Goal: Task Accomplishment & Management: Complete application form

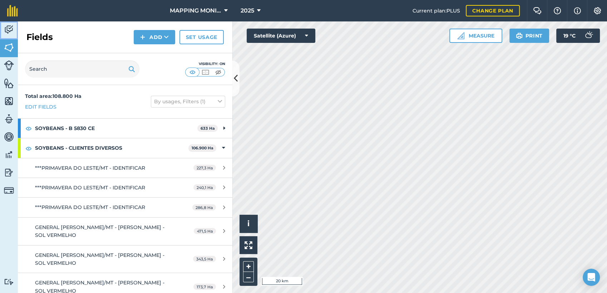
click at [9, 30] on img at bounding box center [9, 29] width 10 height 11
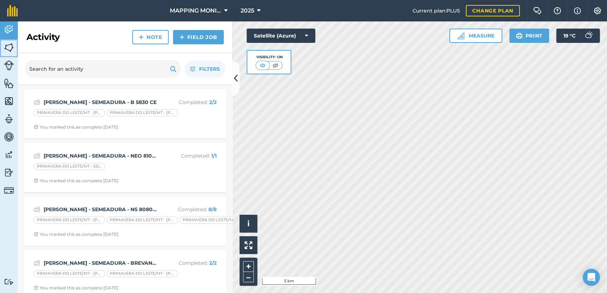
drag, startPoint x: 8, startPoint y: 46, endPoint x: 6, endPoint y: 50, distance: 4.4
click at [8, 46] on img at bounding box center [9, 47] width 10 height 11
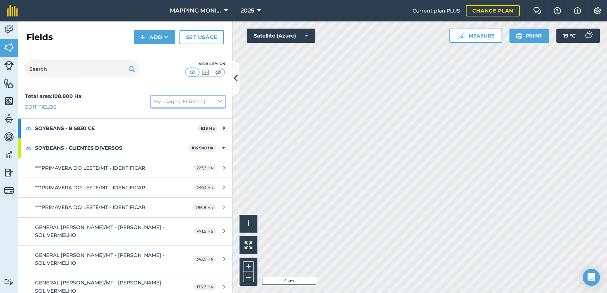
click at [209, 99] on button "By usages, Filters (1)" at bounding box center [188, 101] width 74 height 11
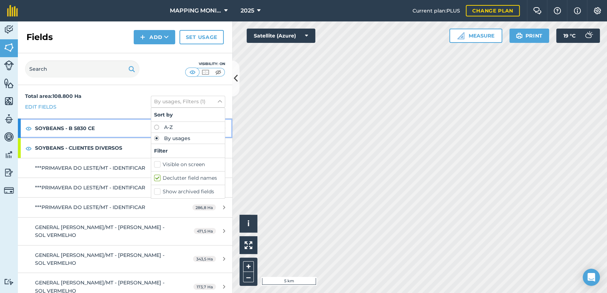
click at [88, 133] on strong "SOYBEANS - B 5830 CE" at bounding box center [116, 128] width 162 height 19
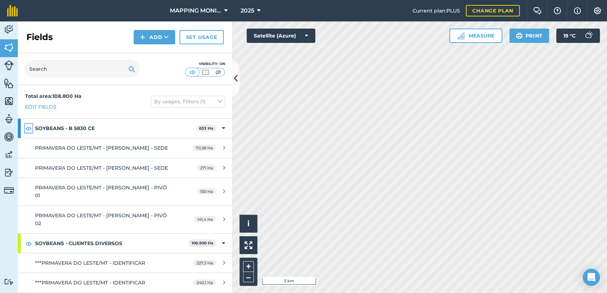
click at [28, 126] on img at bounding box center [28, 128] width 6 height 9
click at [30, 127] on img at bounding box center [28, 128] width 6 height 9
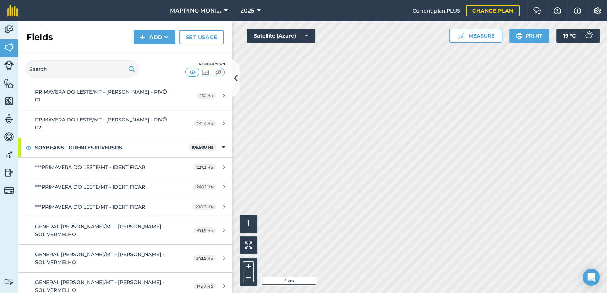
scroll to position [119, 0]
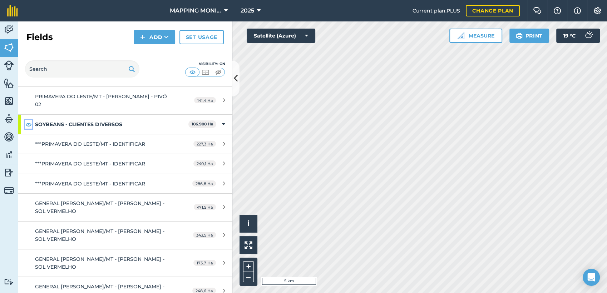
click at [28, 129] on img at bounding box center [28, 124] width 6 height 9
click at [30, 129] on img at bounding box center [28, 124] width 6 height 9
click at [28, 129] on img at bounding box center [28, 124] width 6 height 9
click at [303, 33] on button "Satellite (Azure)" at bounding box center [281, 36] width 69 height 14
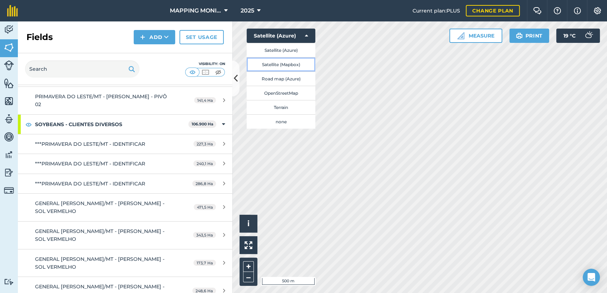
click at [292, 67] on button "Satellite (Mapbox)" at bounding box center [281, 64] width 69 height 14
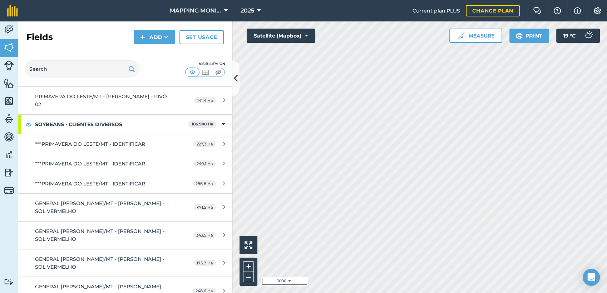
click at [429, 0] on html "MAPPING MONITORAMENTO AGRICOLA 2025 Current plan : PLUS Change plan Farm Chat H…" at bounding box center [303, 146] width 607 height 293
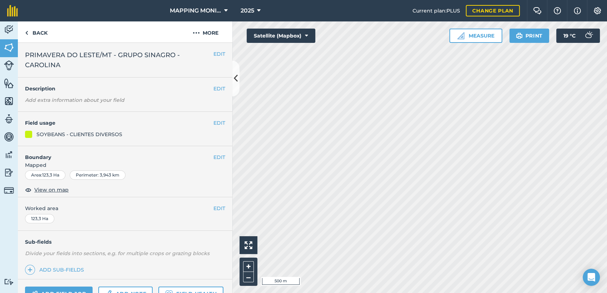
click at [115, 54] on span "PRIMAVERA DO LESTE/MT - GRUPO SINAGRO - CAROLINA" at bounding box center [119, 60] width 188 height 20
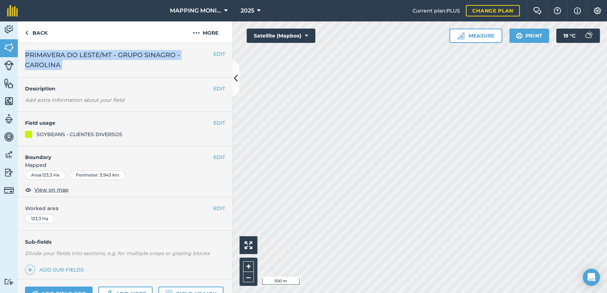
click at [115, 54] on span "PRIMAVERA DO LESTE/MT - GRUPO SINAGRO - CAROLINA" at bounding box center [119, 60] width 188 height 20
copy div "PRIMAVERA DO LESTE/MT - GRUPO SINAGRO - CAROLINA EDIT"
click at [39, 36] on link "Back" at bounding box center [36, 31] width 37 height 21
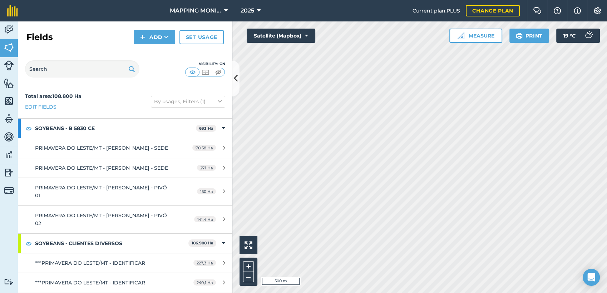
click at [47, 36] on h2 "Fields" at bounding box center [39, 36] width 26 height 11
click at [167, 39] on icon at bounding box center [166, 37] width 5 height 7
click at [159, 60] on link "Draw" at bounding box center [154, 53] width 39 height 16
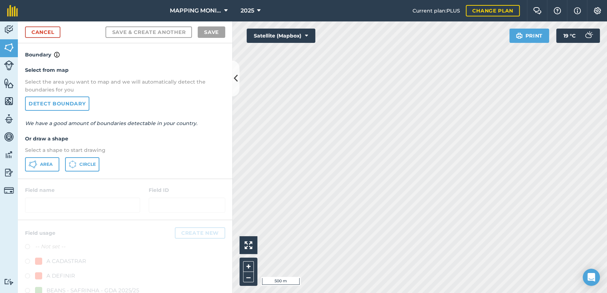
click at [78, 172] on div "Select from map Select the area you want to map and we will automatically detec…" at bounding box center [125, 118] width 214 height 119
click at [79, 170] on button "Circle" at bounding box center [82, 164] width 34 height 14
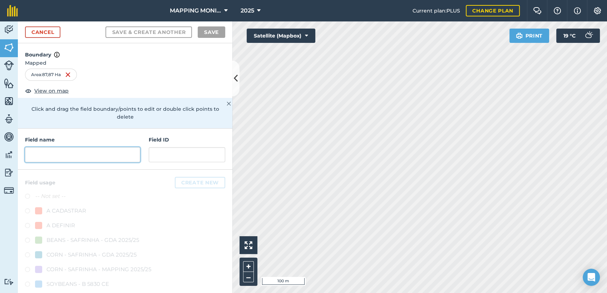
click at [76, 162] on input "text" at bounding box center [82, 154] width 115 height 15
paste input "PRIMAVERA DO LESTE/MT - GRUPO SINAGRO - CAROLINA"
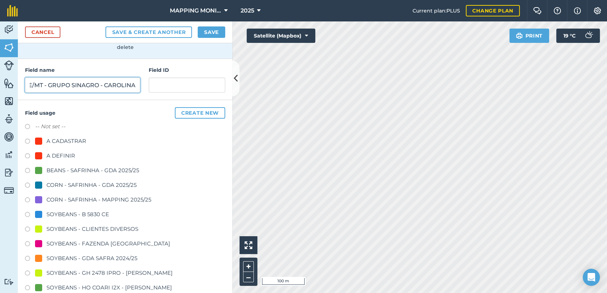
scroll to position [79, 0]
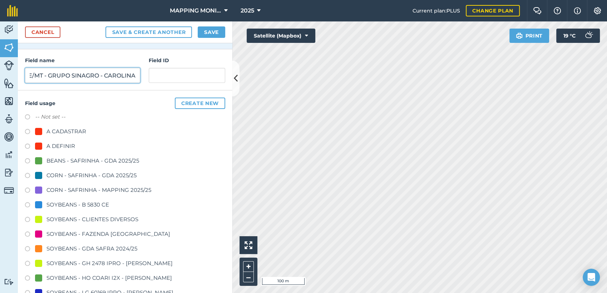
type input "PRIMAVERA DO LESTE/MT - GRUPO SINAGRO - CAROLINA"
click at [79, 207] on div "SOYBEANS - B 5830 CE" at bounding box center [77, 205] width 63 height 9
radio input "true"
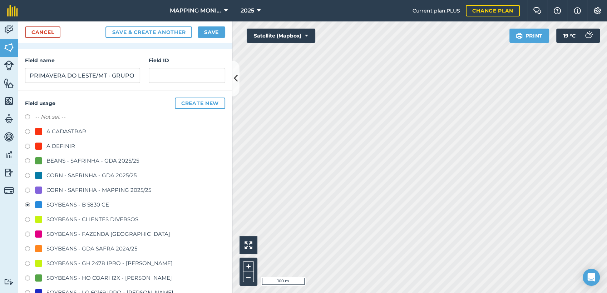
drag, startPoint x: 81, startPoint y: 218, endPoint x: 89, endPoint y: 198, distance: 21.4
click at [81, 217] on div "SOYBEANS - CLIENTES DIVERSOS" at bounding box center [92, 219] width 92 height 9
radio input "true"
click at [209, 33] on button "Save" at bounding box center [212, 31] width 28 height 11
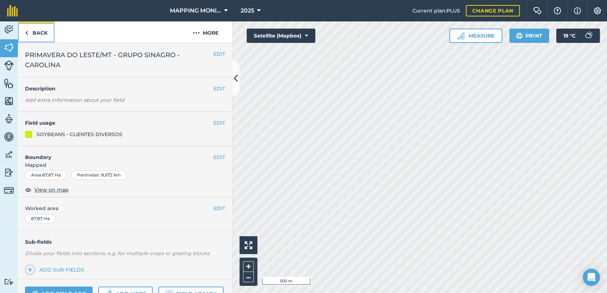
click at [40, 34] on link "Back" at bounding box center [36, 31] width 37 height 21
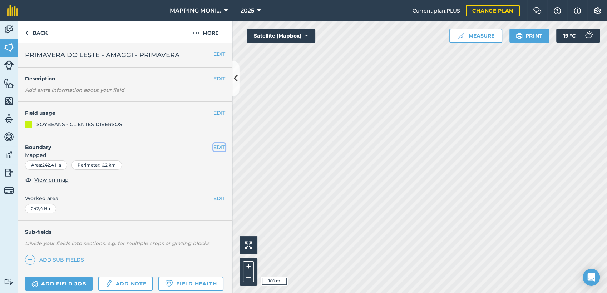
click at [213, 147] on button "EDIT" at bounding box center [219, 147] width 12 height 8
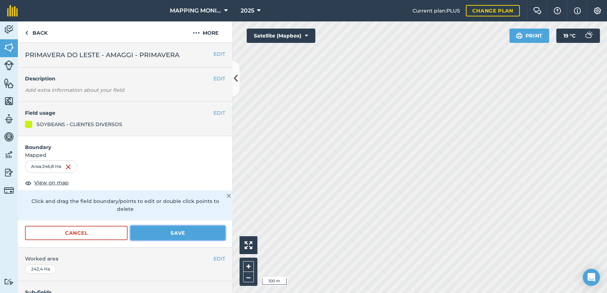
click at [180, 234] on button "Save" at bounding box center [177, 233] width 95 height 14
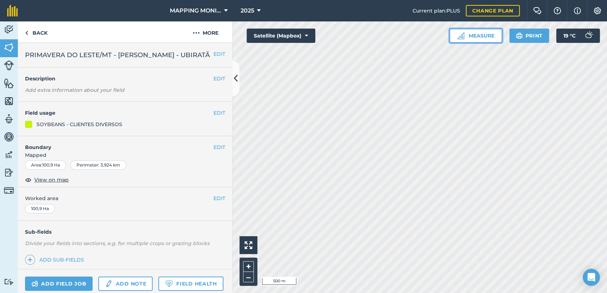
click at [466, 36] on button "Measure" at bounding box center [475, 36] width 53 height 14
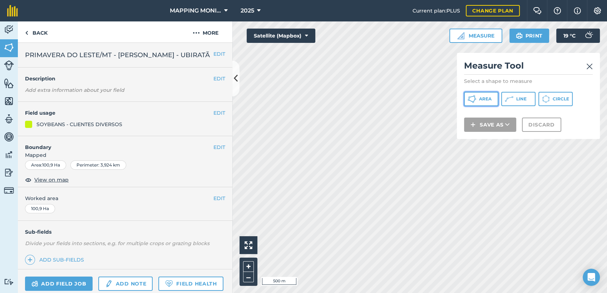
click at [487, 102] on span "Area" at bounding box center [485, 99] width 13 height 6
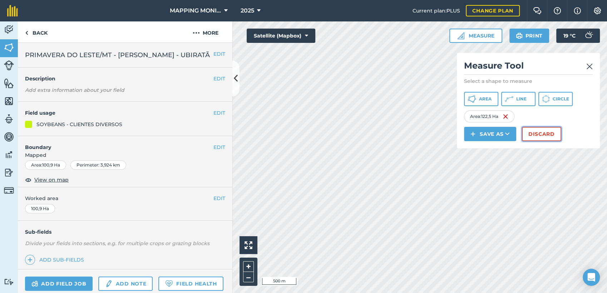
click at [538, 140] on button "Discard" at bounding box center [541, 134] width 39 height 14
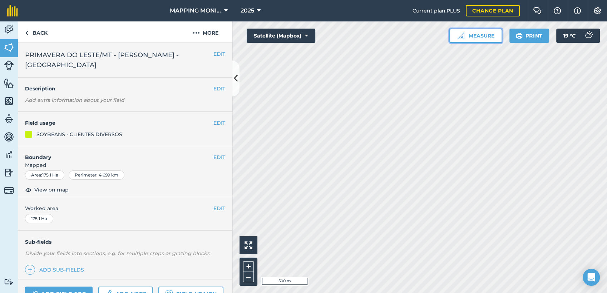
click at [465, 38] on button "Measure" at bounding box center [475, 36] width 53 height 14
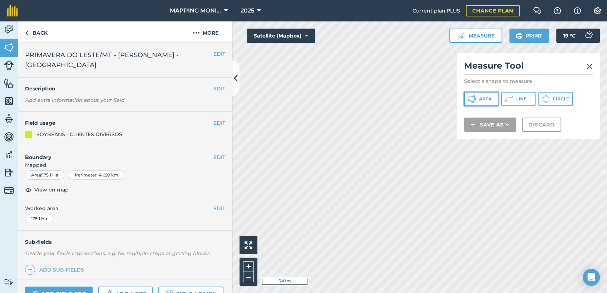
click at [470, 102] on icon at bounding box center [472, 99] width 9 height 9
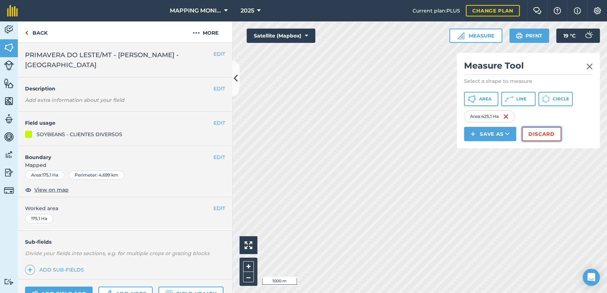
click at [545, 133] on button "Discard" at bounding box center [541, 134] width 39 height 14
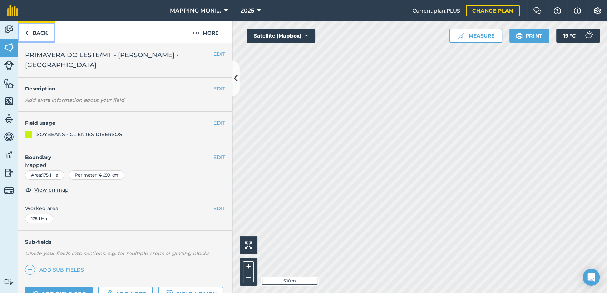
click at [36, 30] on link "Back" at bounding box center [36, 31] width 37 height 21
click at [107, 57] on span "PRIMAVERA DO LESTE/MT - [GEOGRAPHIC_DATA] - [GEOGRAPHIC_DATA]" at bounding box center [119, 60] width 188 height 20
click at [107, 58] on span "PRIMAVERA DO LESTE/MT - [GEOGRAPHIC_DATA] - [GEOGRAPHIC_DATA]" at bounding box center [119, 60] width 188 height 20
click at [77, 54] on span "PRIMAVERA DO LESTE/MT - [GEOGRAPHIC_DATA] - [GEOGRAPHIC_DATA]" at bounding box center [119, 60] width 188 height 20
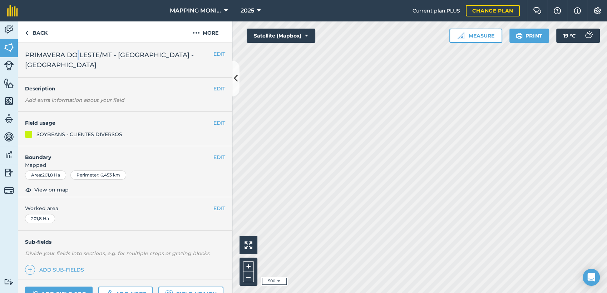
click at [77, 54] on span "PRIMAVERA DO LESTE/MT - [GEOGRAPHIC_DATA] - [GEOGRAPHIC_DATA]" at bounding box center [119, 60] width 188 height 20
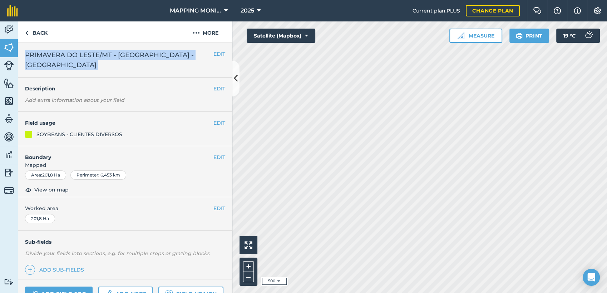
click at [77, 54] on span "PRIMAVERA DO LESTE/MT - [GEOGRAPHIC_DATA] - [GEOGRAPHIC_DATA]" at bounding box center [119, 60] width 188 height 20
click at [80, 55] on span "PRIMAVERA DO LESTE/MT - [GEOGRAPHIC_DATA] - [GEOGRAPHIC_DATA]" at bounding box center [119, 60] width 188 height 20
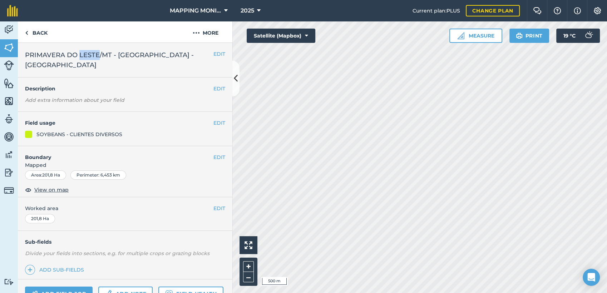
click at [80, 55] on span "PRIMAVERA DO LESTE/MT - [GEOGRAPHIC_DATA] - [GEOGRAPHIC_DATA]" at bounding box center [119, 60] width 188 height 20
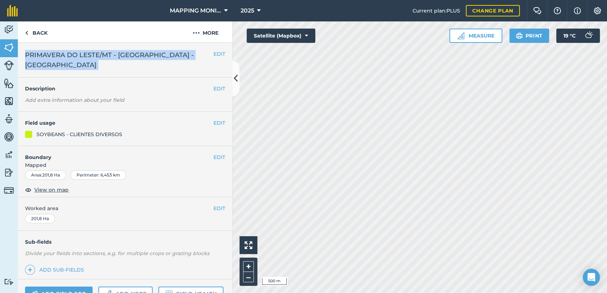
click at [80, 55] on span "PRIMAVERA DO LESTE/MT - [GEOGRAPHIC_DATA] - [GEOGRAPHIC_DATA]" at bounding box center [119, 60] width 188 height 20
click at [45, 33] on link "Back" at bounding box center [36, 31] width 37 height 21
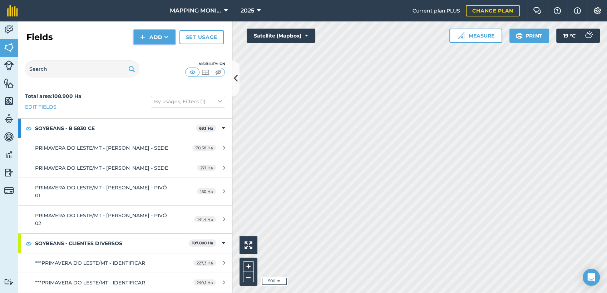
click at [164, 36] on button "Add" at bounding box center [154, 37] width 41 height 14
click at [155, 50] on link "Draw" at bounding box center [154, 53] width 39 height 16
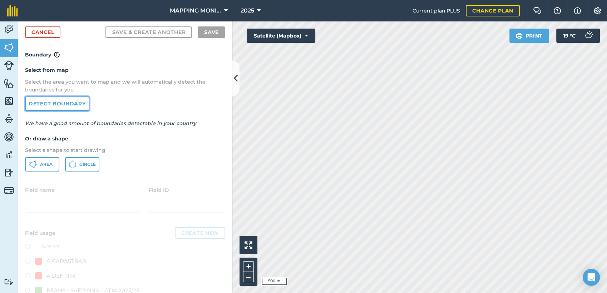
click at [64, 101] on link "Detect boundary" at bounding box center [57, 104] width 64 height 14
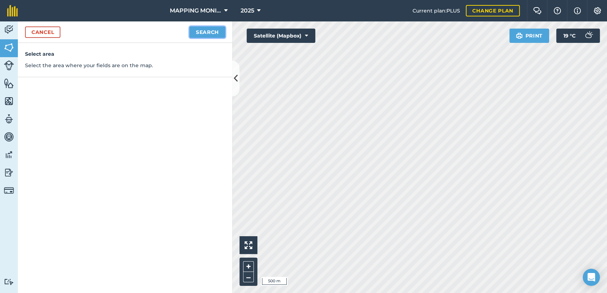
click at [197, 34] on button "Search" at bounding box center [207, 31] width 36 height 11
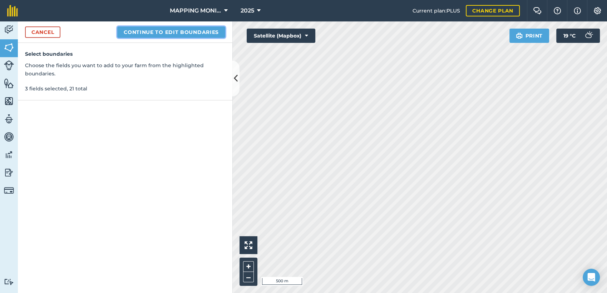
click at [183, 28] on button "Continue to edit boundaries" at bounding box center [171, 31] width 108 height 11
click at [202, 33] on button "Continue to name fields" at bounding box center [179, 31] width 93 height 11
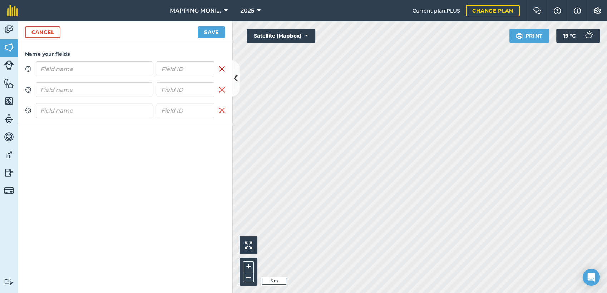
click at [146, 70] on input "text" at bounding box center [94, 68] width 117 height 15
click at [73, 68] on input "PRIMAVERA DO LESTE/MT - [GEOGRAPHIC_DATA] - [GEOGRAPHIC_DATA]" at bounding box center [94, 68] width 117 height 15
click at [84, 70] on input "PRIMAVERA DO LESTE/MT - OLÍVIO LONGHI - [GEOGRAPHIC_DATA]" at bounding box center [94, 68] width 117 height 15
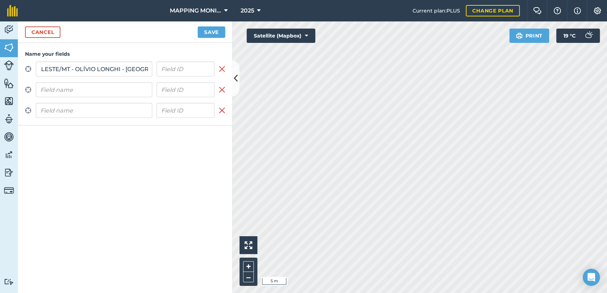
click at [84, 70] on input "PRIMAVERA DO LESTE/MT - OLÍVIO LONGHI - [GEOGRAPHIC_DATA]" at bounding box center [94, 68] width 117 height 15
click at [84, 69] on input "PRIMAVERA DO LESTE/MT - OLÍVIO LONGHI - [GEOGRAPHIC_DATA]" at bounding box center [94, 68] width 117 height 15
type input "PRIMAVERA DO LESTE/MT - OLÍVIO LONGHI - [GEOGRAPHIC_DATA]"
click at [92, 87] on input "text" at bounding box center [94, 89] width 117 height 15
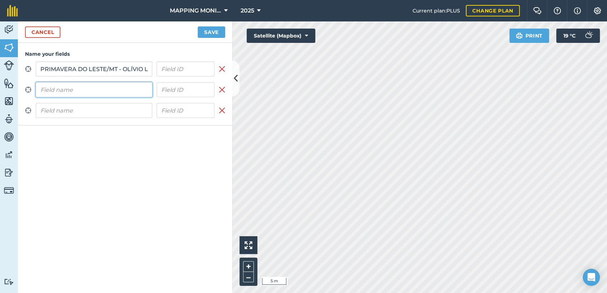
paste input "PRIMAVERA DO LESTE/MT - OLÍVIO LONGHI - [GEOGRAPHIC_DATA]"
type input "PRIMAVERA DO LESTE/MT - OLÍVIO LONGHI - [GEOGRAPHIC_DATA]"
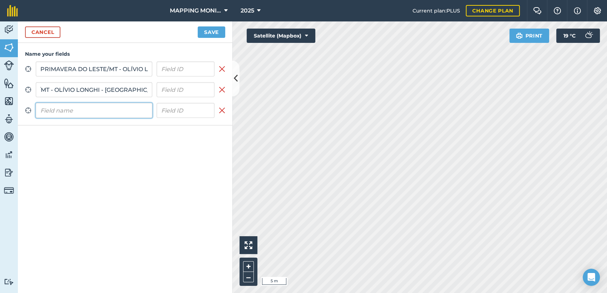
scroll to position [0, 0]
click at [85, 108] on input "text" at bounding box center [94, 110] width 117 height 15
paste input "PRIMAVERA DO LESTE/MT - OLÍVIO LONGHI - [GEOGRAPHIC_DATA]"
type input "PRIMAVERA DO LESTE/MT - OLÍVIO LONGHI - [GEOGRAPHIC_DATA]"
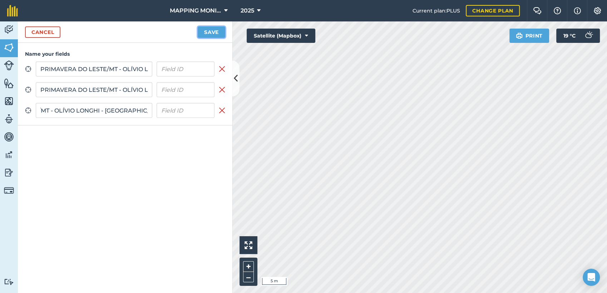
scroll to position [0, 0]
click at [206, 37] on button "Save" at bounding box center [212, 31] width 28 height 11
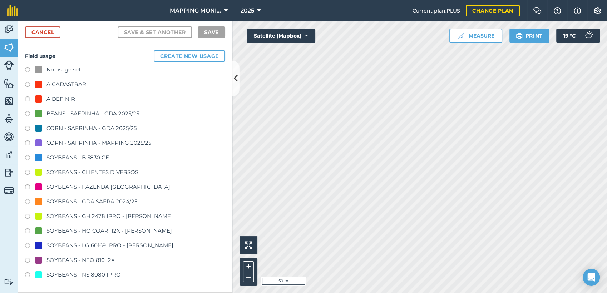
click at [92, 169] on div "SOYBEANS - CLIENTES DIVERSOS" at bounding box center [92, 172] width 92 height 9
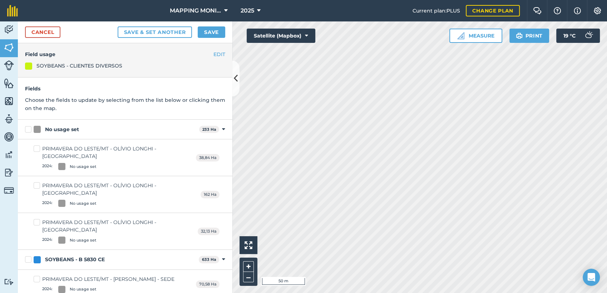
click at [53, 130] on div "No usage set" at bounding box center [62, 130] width 34 height 8
click at [30, 130] on input "No usage set" at bounding box center [27, 128] width 5 height 5
checkbox input "true"
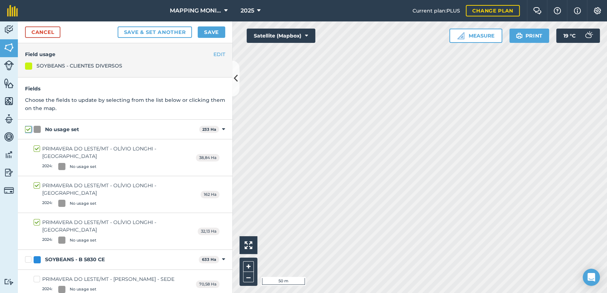
checkbox input "true"
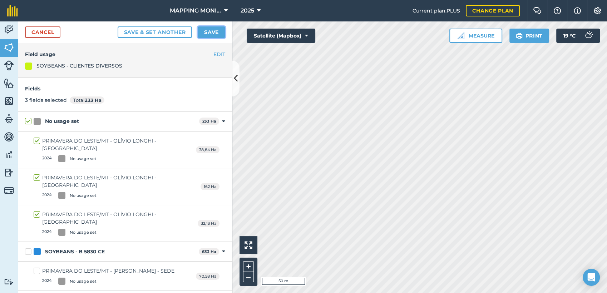
click at [214, 33] on button "Save" at bounding box center [212, 31] width 28 height 11
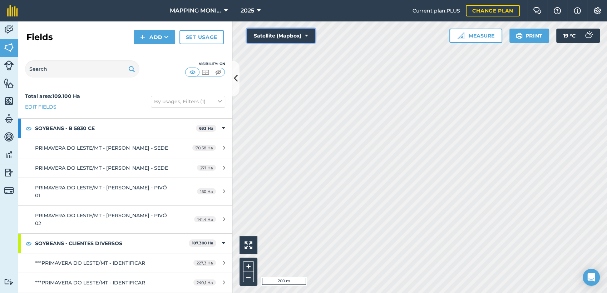
click at [308, 36] on button "Satellite (Mapbox)" at bounding box center [281, 36] width 69 height 14
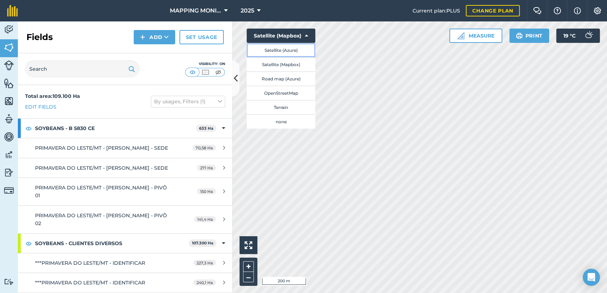
click at [296, 47] on button "Satellite (Azure)" at bounding box center [281, 50] width 69 height 14
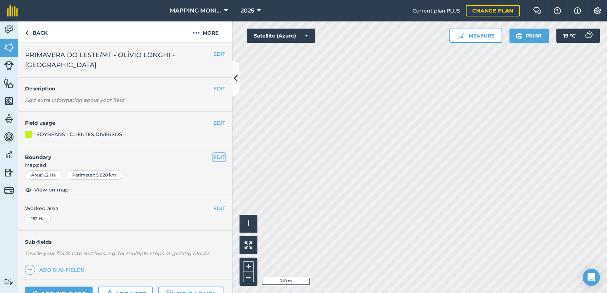
click at [213, 157] on button "EDIT" at bounding box center [219, 157] width 12 height 8
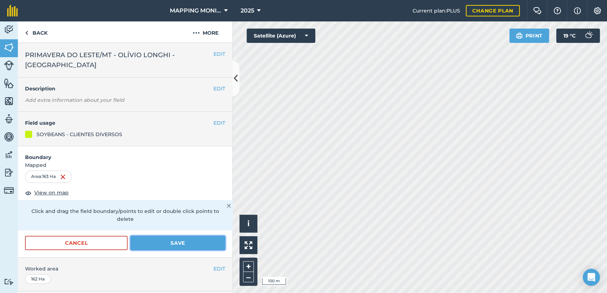
click at [171, 244] on button "Save" at bounding box center [177, 243] width 95 height 14
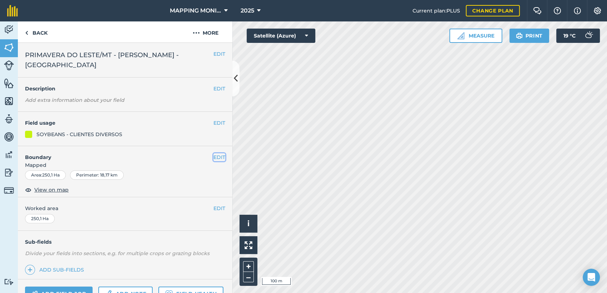
click at [213, 156] on button "EDIT" at bounding box center [219, 157] width 12 height 8
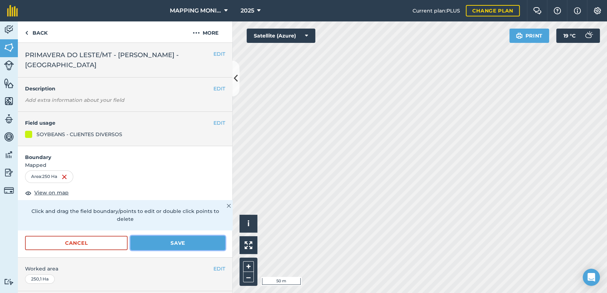
click at [182, 236] on button "Save" at bounding box center [177, 243] width 95 height 14
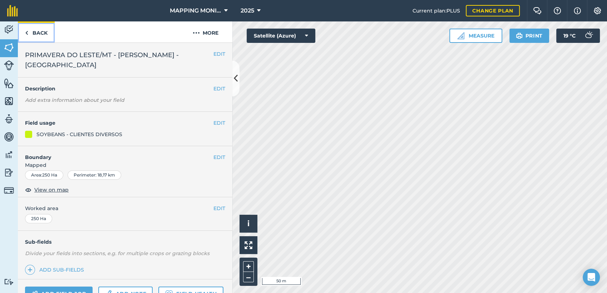
drag, startPoint x: 46, startPoint y: 29, endPoint x: 56, endPoint y: 30, distance: 10.4
click at [46, 29] on link "Back" at bounding box center [36, 31] width 37 height 21
click at [43, 32] on link "Back" at bounding box center [36, 31] width 37 height 21
click at [213, 159] on button "EDIT" at bounding box center [219, 157] width 12 height 8
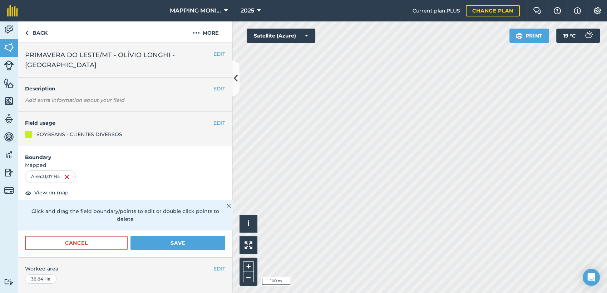
click at [421, 293] on html "MAPPING MONITORAMENTO AGRICOLA 2025 Current plan : PLUS Change plan Farm Chat H…" at bounding box center [303, 146] width 607 height 293
click at [169, 246] on button "Save" at bounding box center [177, 243] width 95 height 14
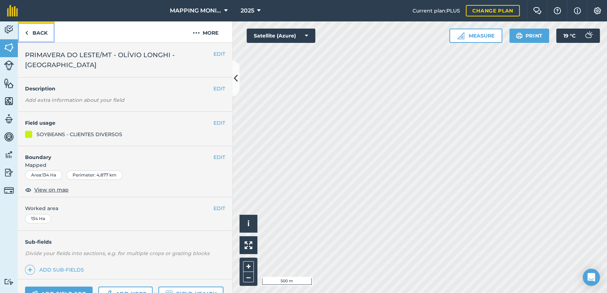
click at [37, 33] on link "Back" at bounding box center [36, 31] width 37 height 21
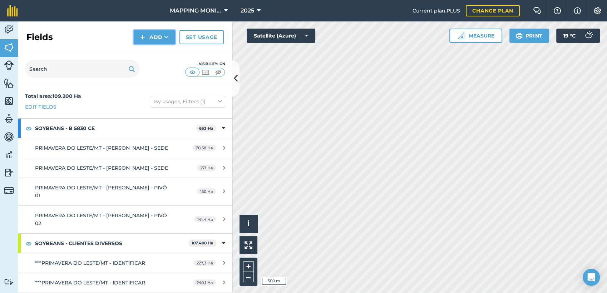
click at [159, 38] on button "Add" at bounding box center [154, 37] width 41 height 14
click at [160, 49] on link "Draw" at bounding box center [154, 53] width 39 height 16
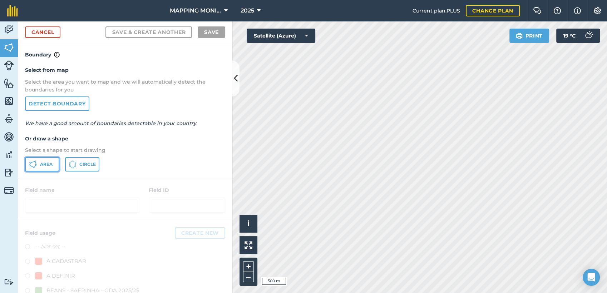
click at [44, 163] on span "Area" at bounding box center [46, 165] width 13 height 6
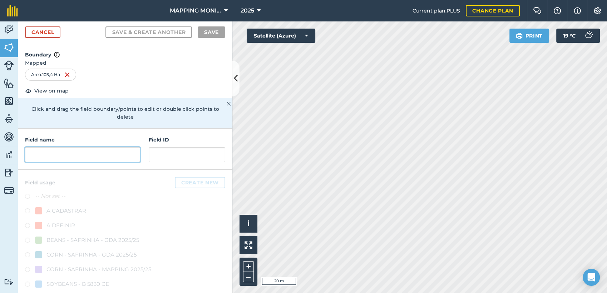
click at [118, 157] on input "text" at bounding box center [82, 154] width 115 height 15
paste input "PRIMAVERA DO LESTE/MT - OLÍVIO LONGHI - [GEOGRAPHIC_DATA]"
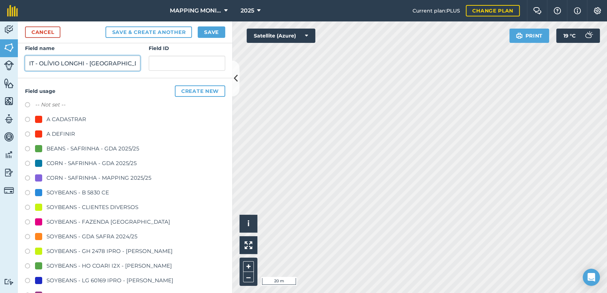
scroll to position [119, 0]
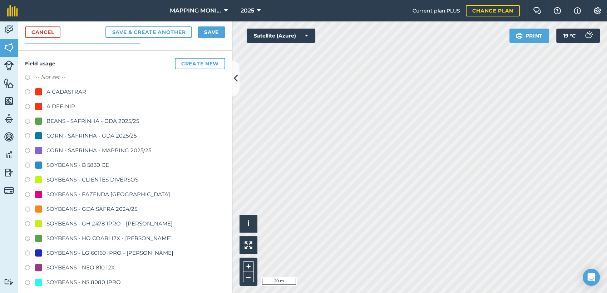
type input "PRIMAVERA DO LESTE/MT - OLÍVIO LONGHI - [GEOGRAPHIC_DATA]"
click at [93, 178] on div "SOYBEANS - CLIENTES DIVERSOS" at bounding box center [92, 180] width 92 height 9
radio input "true"
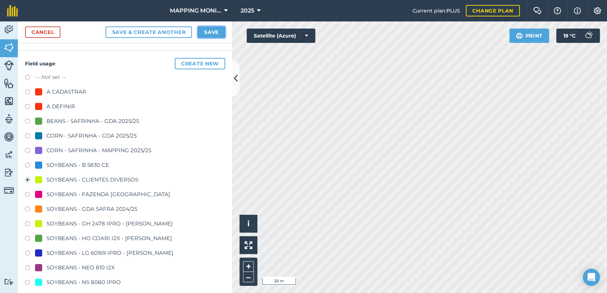
click at [211, 34] on button "Save" at bounding box center [212, 31] width 28 height 11
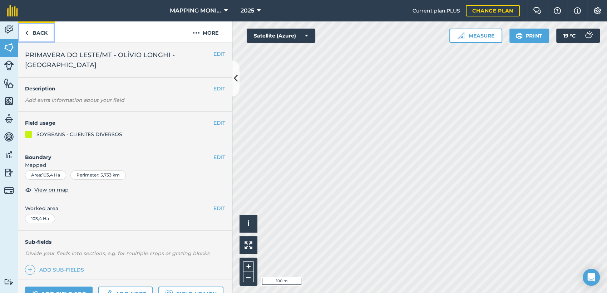
click at [34, 31] on link "Back" at bounding box center [36, 31] width 37 height 21
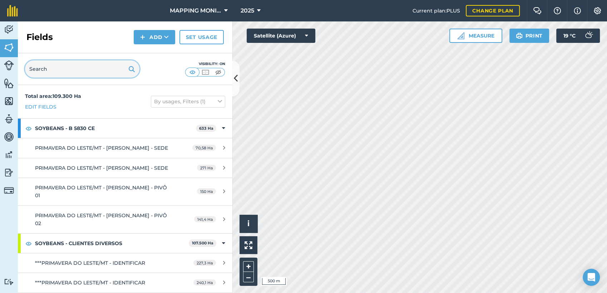
click at [61, 68] on input "text" at bounding box center [82, 68] width 114 height 17
paste input "PRIMAVERA DO LESTE/MT - OLÍVIO LONGHI - [GEOGRAPHIC_DATA]"
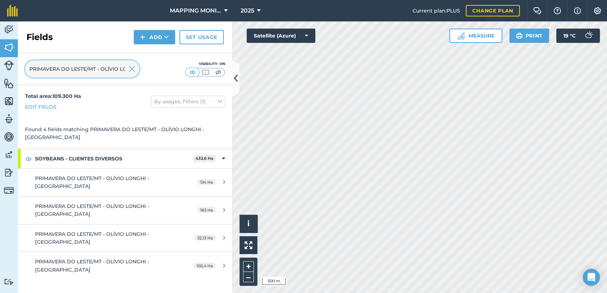
scroll to position [0, 57]
type input "PRIMAVERA DO LESTE/MT - OLÍVIO LONGHI - [GEOGRAPHIC_DATA]"
click at [132, 70] on img at bounding box center [132, 69] width 6 height 9
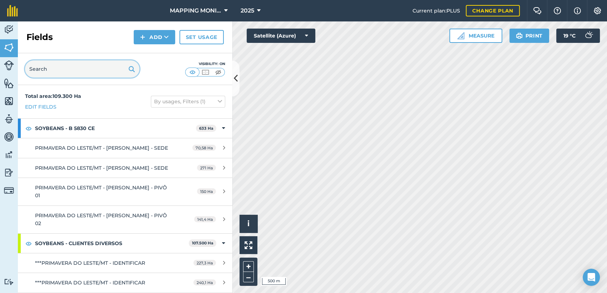
click at [81, 70] on input "text" at bounding box center [82, 68] width 114 height 17
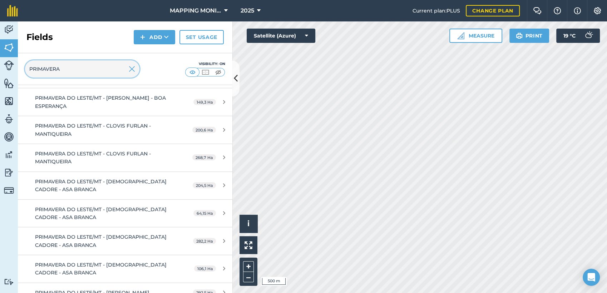
scroll to position [2106, 0]
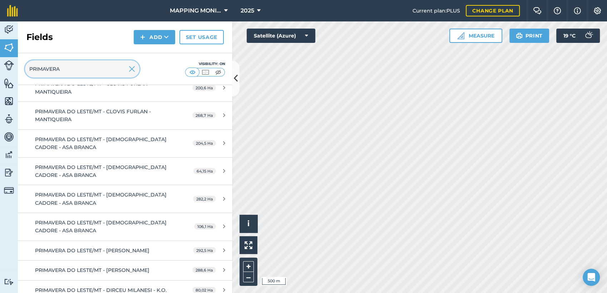
type input "PRIMAVERA"
click at [134, 72] on img at bounding box center [132, 69] width 6 height 9
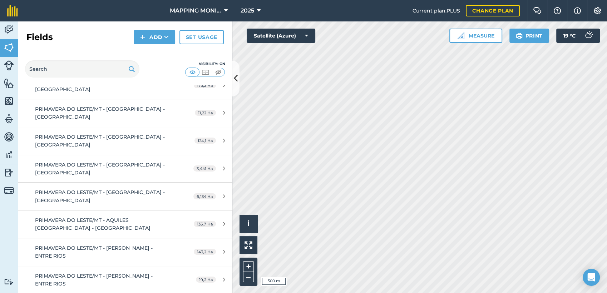
scroll to position [2429, 0]
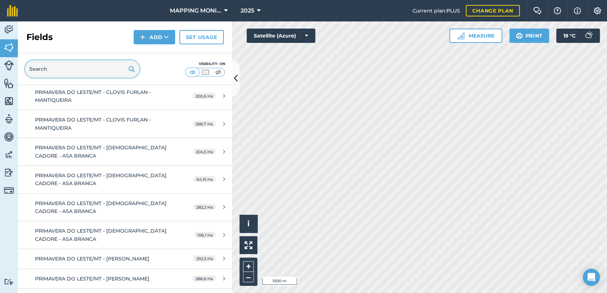
click at [69, 67] on input "text" at bounding box center [82, 68] width 114 height 17
paste input "PRIMAVERA DO LESTE/MT - OLÍVIO LONGHI - [GEOGRAPHIC_DATA]"
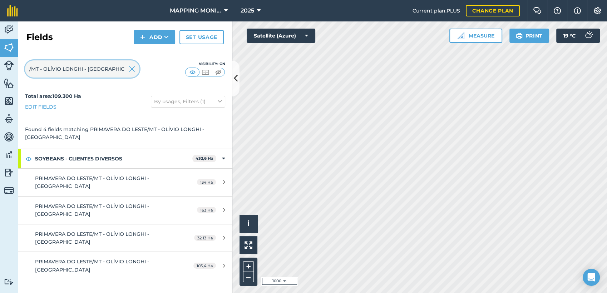
type input "PRIMAVERA DO LESTE/MT - OLÍVIO LONGHI - [GEOGRAPHIC_DATA]"
click at [130, 71] on img at bounding box center [132, 69] width 6 height 9
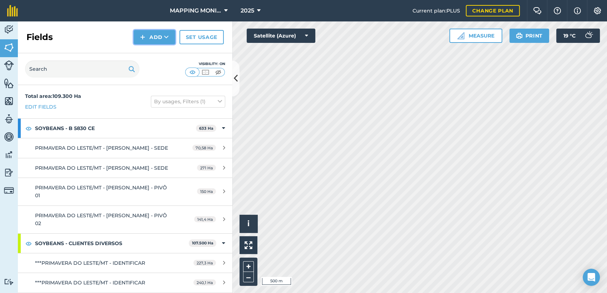
click at [169, 38] on button "Add" at bounding box center [154, 37] width 41 height 14
click at [159, 56] on link "Draw" at bounding box center [154, 53] width 39 height 16
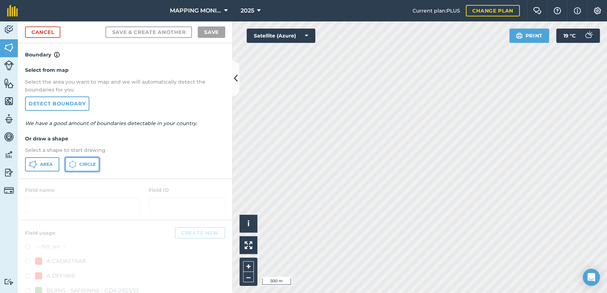
click at [81, 163] on span "Circle" at bounding box center [87, 165] width 16 height 6
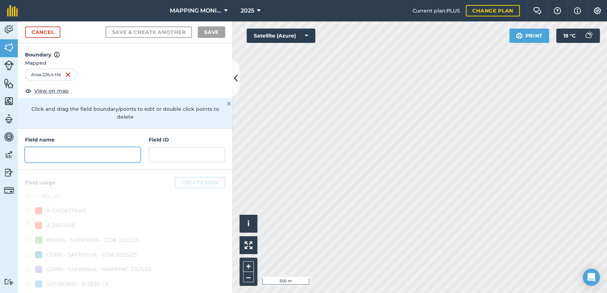
click at [87, 149] on input "text" at bounding box center [82, 154] width 115 height 15
paste input "PRIMAVERA DO LESTE/MT - OLÍVIO LONGHI - [GEOGRAPHIC_DATA]"
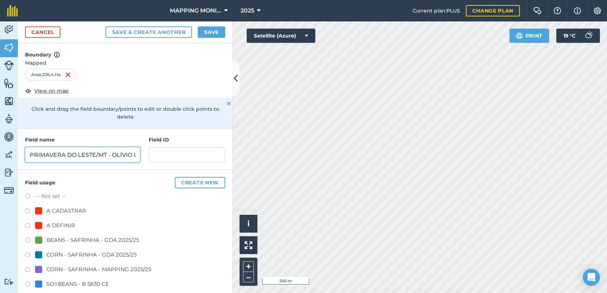
scroll to position [0, 73]
click at [40, 154] on input "PRIMAVERA DO LESTE/MT - OLÍVIO LONGHI - [GEOGRAPHIC_DATA]" at bounding box center [82, 154] width 115 height 15
click at [130, 152] on input "PRIMAVERA DO LESTE/MT - ADELINO GUADAGNIN - - [GEOGRAPHIC_DATA]" at bounding box center [82, 154] width 115 height 15
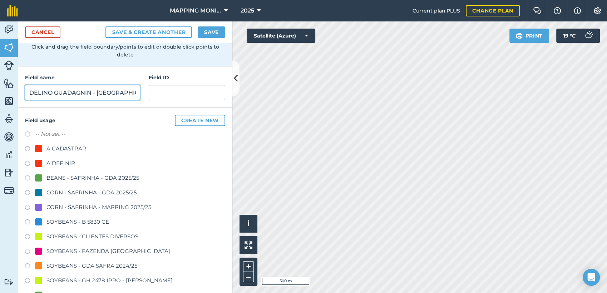
scroll to position [79, 0]
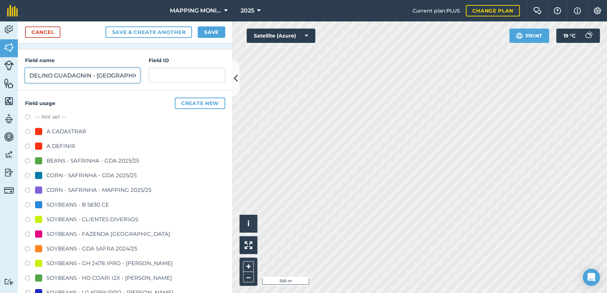
type input "PRIMAVERA DO LESTE/MT - ADELINO GUADAGNIN - [GEOGRAPHIC_DATA]"
click at [93, 217] on div "SOYBEANS - CLIENTES DIVERSOS" at bounding box center [92, 219] width 92 height 9
radio input "true"
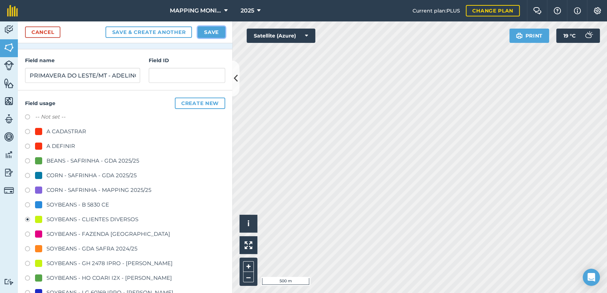
click at [211, 33] on button "Save" at bounding box center [212, 31] width 28 height 11
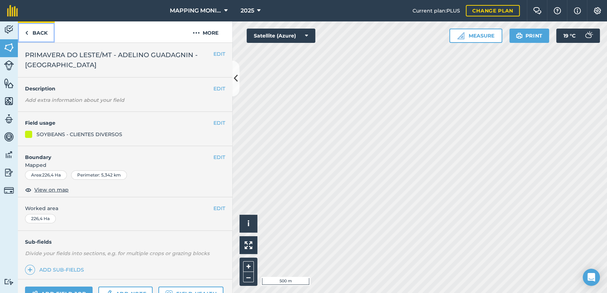
click at [46, 34] on link "Back" at bounding box center [36, 31] width 37 height 21
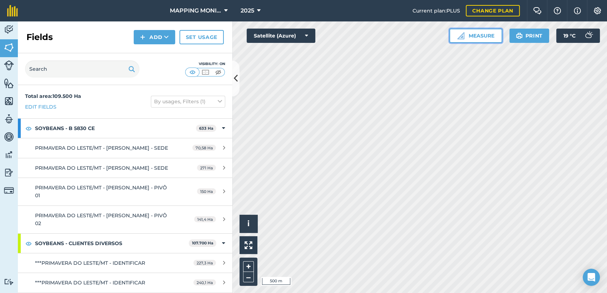
click at [470, 36] on button "Measure" at bounding box center [475, 36] width 53 height 14
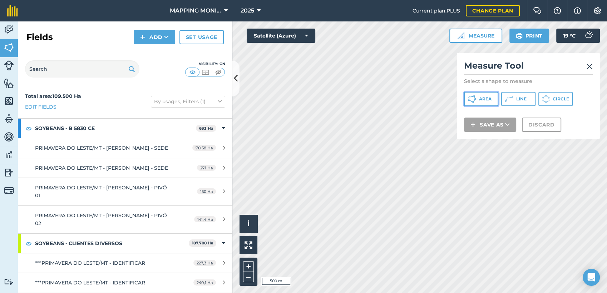
click at [486, 99] on span "Area" at bounding box center [485, 99] width 13 height 6
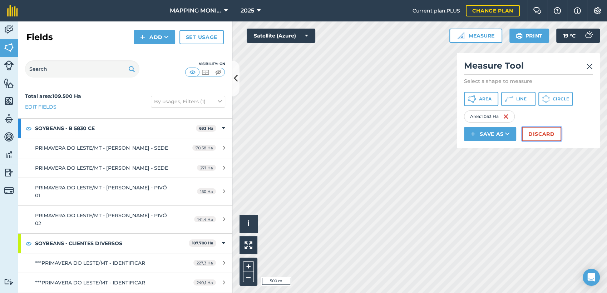
click at [543, 138] on button "Discard" at bounding box center [541, 134] width 39 height 14
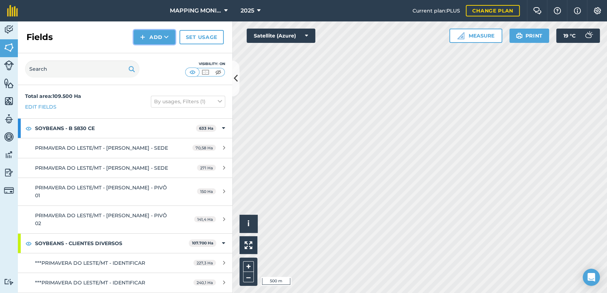
click at [160, 40] on button "Add" at bounding box center [154, 37] width 41 height 14
click at [163, 46] on link "Draw" at bounding box center [154, 53] width 39 height 16
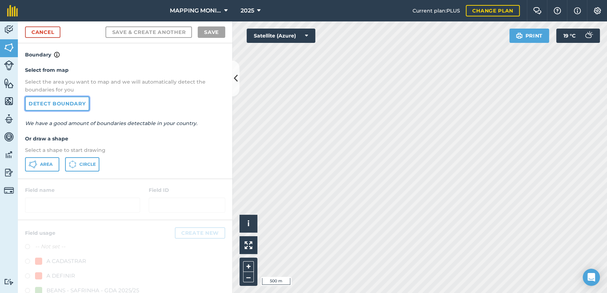
click at [40, 99] on link "Detect boundary" at bounding box center [57, 104] width 64 height 14
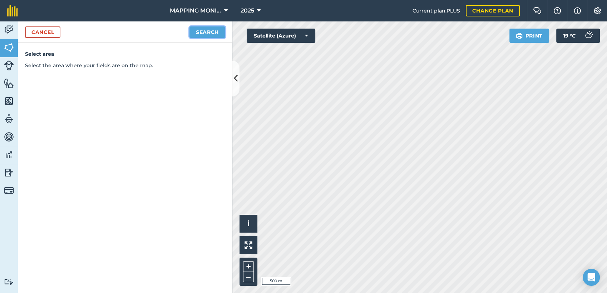
drag, startPoint x: 219, startPoint y: 30, endPoint x: 231, endPoint y: 32, distance: 11.9
click at [219, 30] on button "Search" at bounding box center [207, 31] width 36 height 11
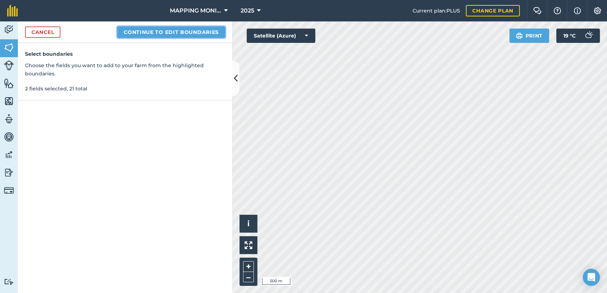
click at [206, 33] on button "Continue to edit boundaries" at bounding box center [171, 31] width 108 height 11
click at [208, 35] on button "Continue to name fields" at bounding box center [179, 31] width 93 height 11
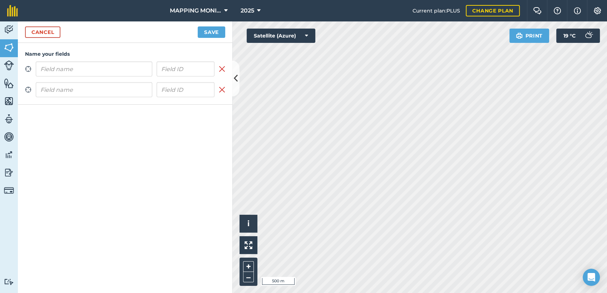
click at [100, 64] on input "text" at bounding box center [94, 68] width 117 height 15
drag, startPoint x: 54, startPoint y: 66, endPoint x: 181, endPoint y: 79, distance: 126.9
click at [181, 79] on div "Zoom to field PRIMAVERA DO LESTE/MT - OLÍVIO LONGHI - CAMPO NOVO Remove field Z…" at bounding box center [125, 79] width 200 height 36
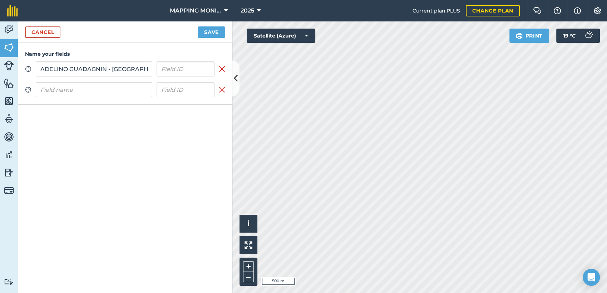
click at [120, 67] on input "PRIMAVERA DO LESTE/MT - ADELINO GUADAGNIN - [GEOGRAPHIC_DATA]" at bounding box center [94, 68] width 117 height 15
type input "PRIMAVERA DO LESTE/MT - ADELINO GUADAGNIN - [GEOGRAPHIC_DATA]"
click at [114, 87] on input "text" at bounding box center [94, 89] width 117 height 15
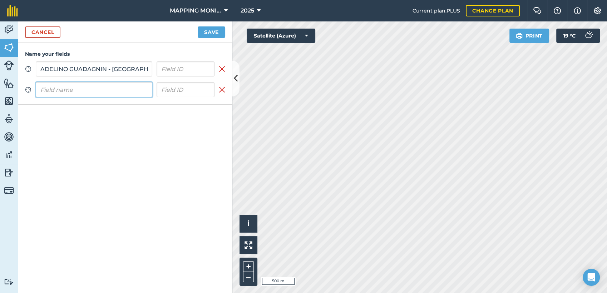
scroll to position [0, 0]
paste input "PRIMAVERA DO LESTE/MT - ADELINO GUADAGNIN - [GEOGRAPHIC_DATA]"
type input "PRIMAVERA DO LESTE/MT - ADELINO GUADAGNIN - [GEOGRAPHIC_DATA]"
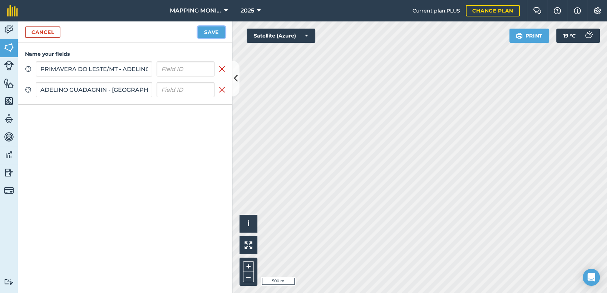
scroll to position [0, 0]
click at [219, 33] on button "Save" at bounding box center [212, 31] width 28 height 11
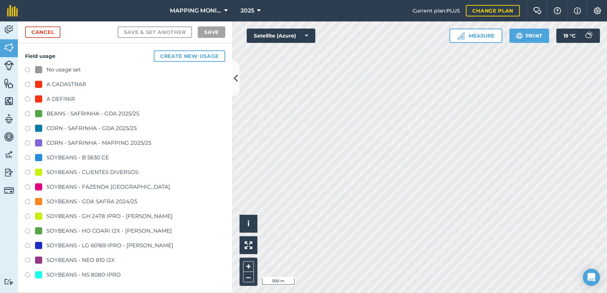
click at [120, 173] on div "SOYBEANS - CLIENTES DIVERSOS" at bounding box center [92, 172] width 92 height 9
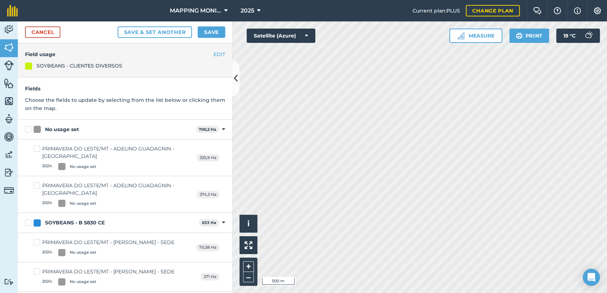
click at [54, 133] on div "No usage set 700,2 Ha Toggle showing No usage set fields" at bounding box center [125, 130] width 214 height 20
click at [55, 129] on div "No usage set" at bounding box center [62, 130] width 34 height 8
click at [30, 129] on input "No usage set" at bounding box center [27, 128] width 5 height 5
checkbox input "true"
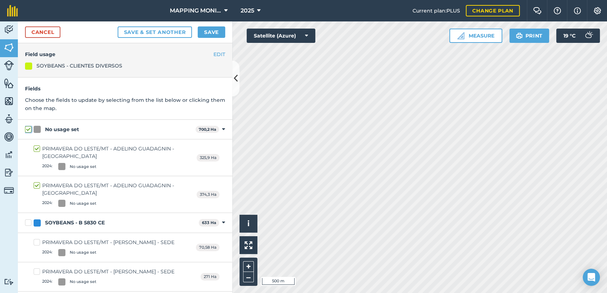
checkbox input "true"
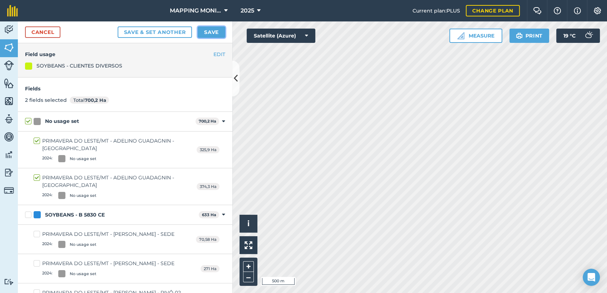
click at [221, 30] on button "Save" at bounding box center [212, 31] width 28 height 11
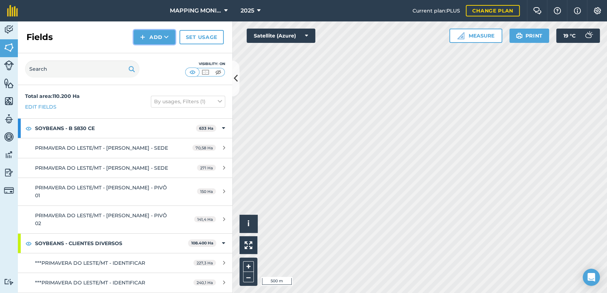
click at [163, 39] on button "Add" at bounding box center [154, 37] width 41 height 14
click at [149, 53] on link "Draw" at bounding box center [154, 53] width 39 height 16
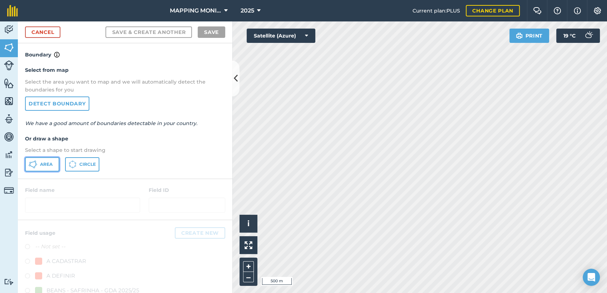
click at [37, 167] on icon at bounding box center [33, 164] width 9 height 9
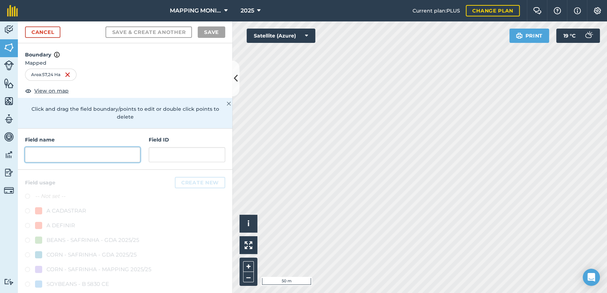
click at [105, 152] on input "text" at bounding box center [82, 154] width 115 height 15
paste input "PRIMAVERA DO LESTE/MT - ADELINO GUADAGNIN - [GEOGRAPHIC_DATA]"
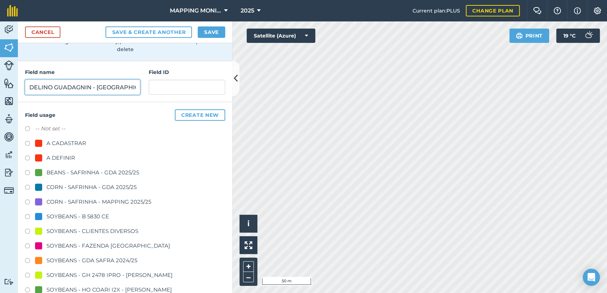
scroll to position [79, 0]
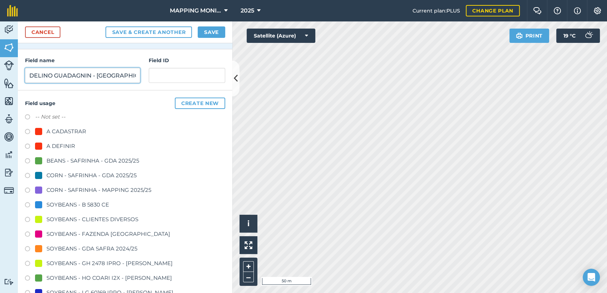
type input "PRIMAVERA DO LESTE/MT - ADELINO GUADAGNIN - [GEOGRAPHIC_DATA]"
click at [89, 219] on div "SOYBEANS - CLIENTES DIVERSOS" at bounding box center [92, 219] width 92 height 9
radio input "true"
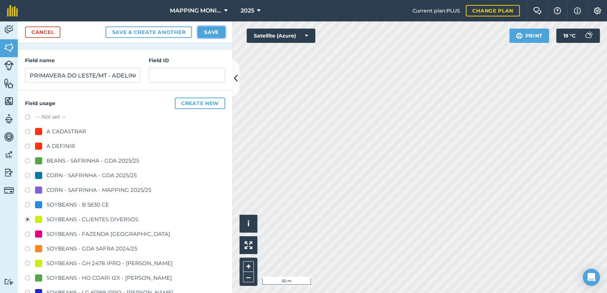
click at [219, 38] on div "Cancel Save & Create Another Save" at bounding box center [125, 32] width 214 height 22
click at [208, 33] on button "Save" at bounding box center [212, 31] width 28 height 11
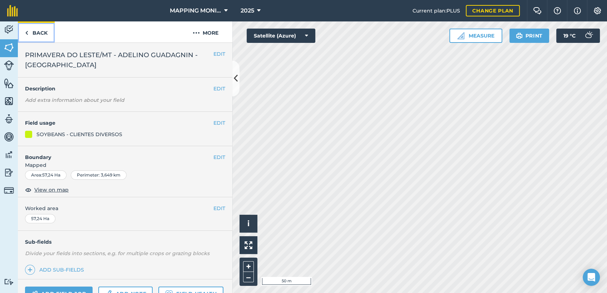
click at [31, 33] on link "Back" at bounding box center [36, 31] width 37 height 21
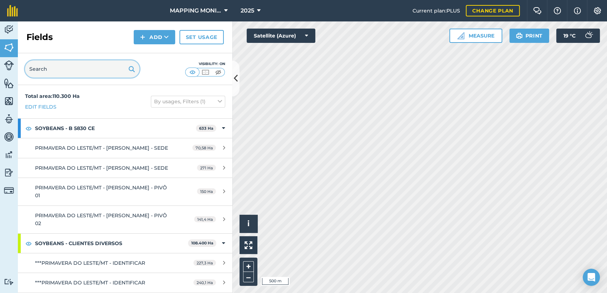
click at [55, 76] on input "text" at bounding box center [82, 68] width 114 height 17
paste input "PRIMAVERA DO LESTE/MT - ADELINO GUADAGNIN - [GEOGRAPHIC_DATA]"
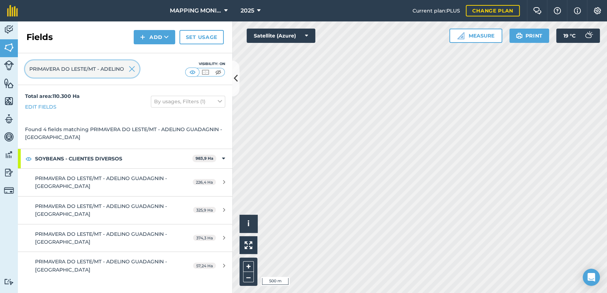
scroll to position [0, 69]
type input "PRIMAVERA DO LESTE/MT - ADELINO GUADAGNIN - [GEOGRAPHIC_DATA]"
click at [130, 70] on img at bounding box center [132, 69] width 6 height 9
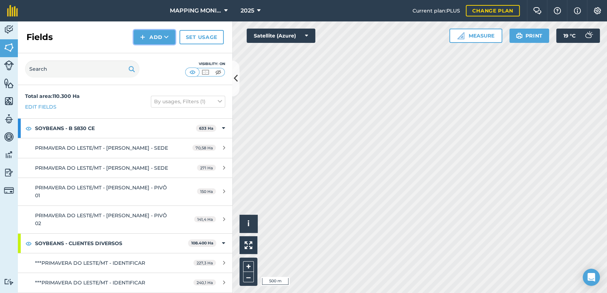
click at [157, 35] on button "Add" at bounding box center [154, 37] width 41 height 14
click at [157, 49] on link "Draw" at bounding box center [154, 53] width 39 height 16
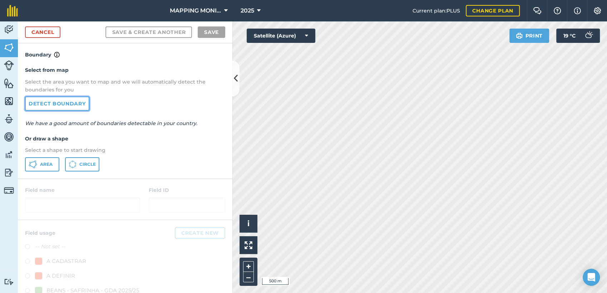
click at [51, 104] on link "Detect boundary" at bounding box center [57, 104] width 64 height 14
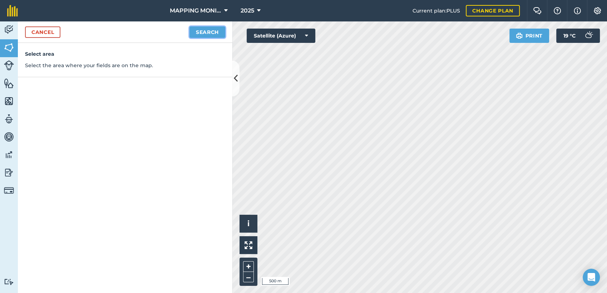
click at [218, 30] on button "Search" at bounding box center [207, 31] width 36 height 11
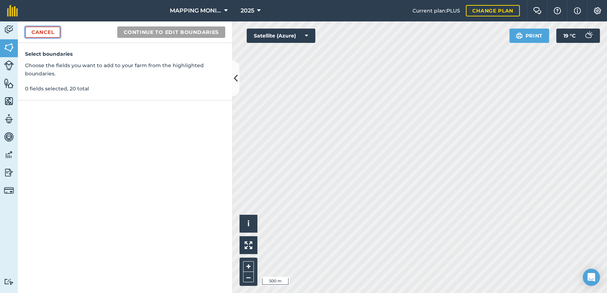
click at [34, 30] on link "Cancel" at bounding box center [42, 31] width 35 height 11
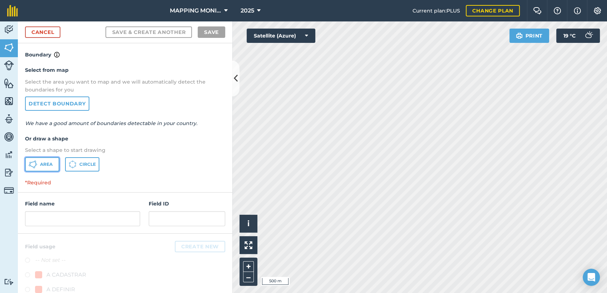
click at [43, 168] on button "Area" at bounding box center [42, 164] width 34 height 14
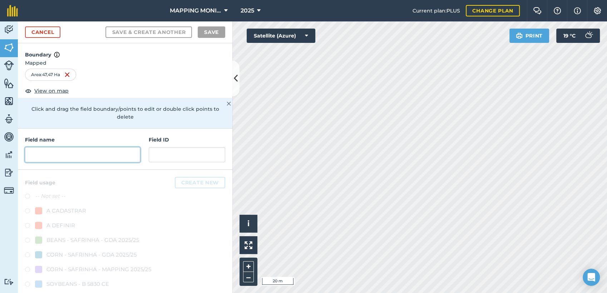
click at [95, 159] on input "text" at bounding box center [82, 154] width 115 height 15
paste input "PRIMAVERA DO LESTE/MT - ADELINO GUADAGNIN - [GEOGRAPHIC_DATA]"
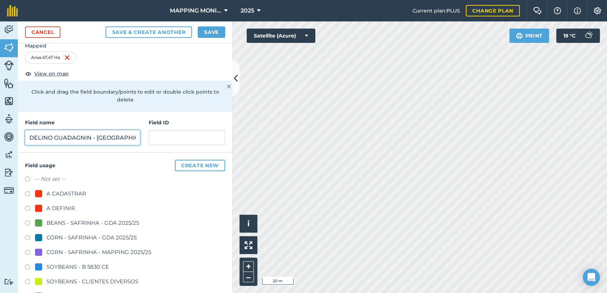
scroll to position [79, 0]
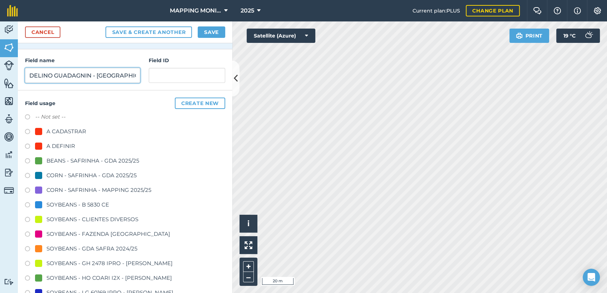
type input "PRIMAVERA DO LESTE/MT - ADELINO GUADAGNIN - [GEOGRAPHIC_DATA]"
click at [103, 218] on div "SOYBEANS - CLIENTES DIVERSOS" at bounding box center [92, 219] width 92 height 9
radio input "true"
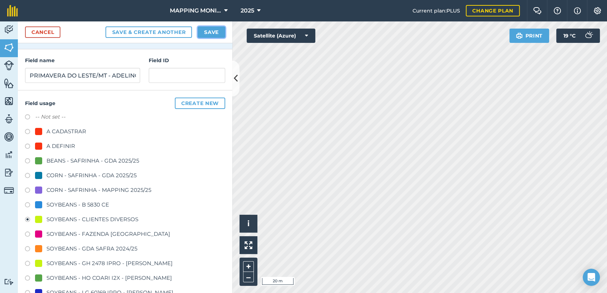
click at [209, 29] on button "Save" at bounding box center [212, 31] width 28 height 11
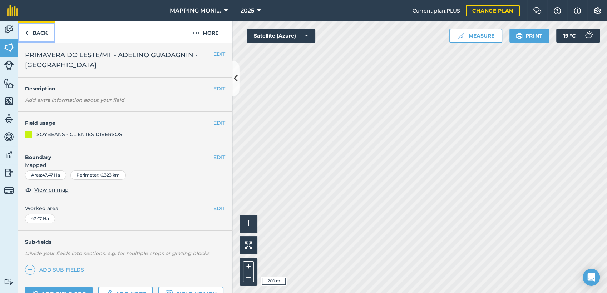
click at [34, 34] on link "Back" at bounding box center [36, 31] width 37 height 21
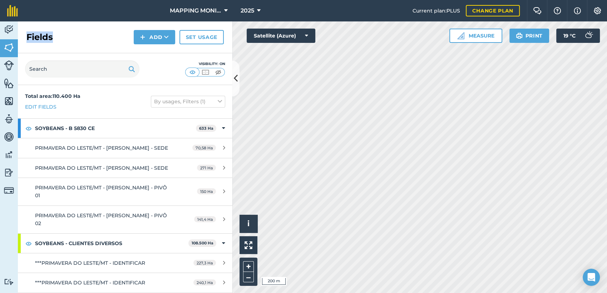
click at [34, 34] on h2 "Fields" at bounding box center [39, 36] width 26 height 11
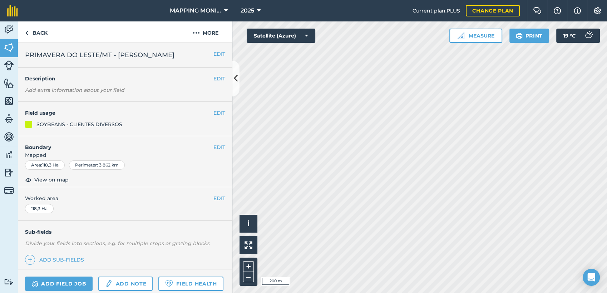
click at [105, 57] on span "PRIMAVERA DO LESTE/MT - [PERSON_NAME]" at bounding box center [99, 55] width 149 height 10
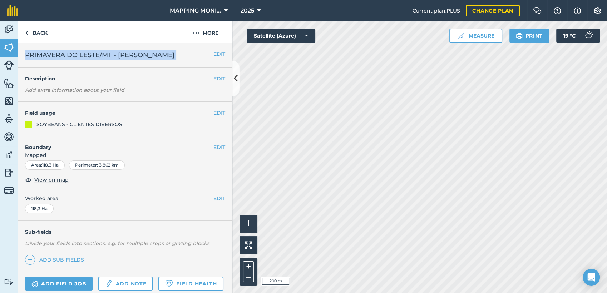
click at [105, 57] on span "PRIMAVERA DO LESTE/MT - [PERSON_NAME]" at bounding box center [99, 55] width 149 height 10
copy div "PRIMAVERA DO LESTE/MT - [PERSON_NAME] EDIT"
click at [47, 30] on link "Back" at bounding box center [36, 31] width 37 height 21
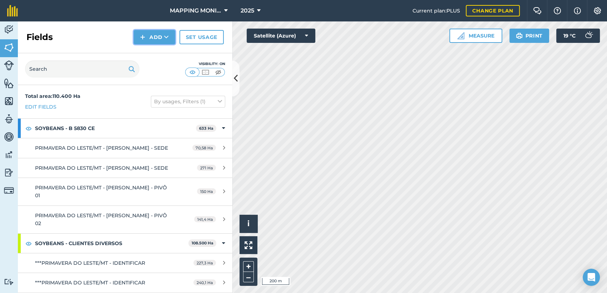
click at [149, 39] on button "Add" at bounding box center [154, 37] width 41 height 14
click at [152, 58] on link "Draw" at bounding box center [154, 53] width 39 height 16
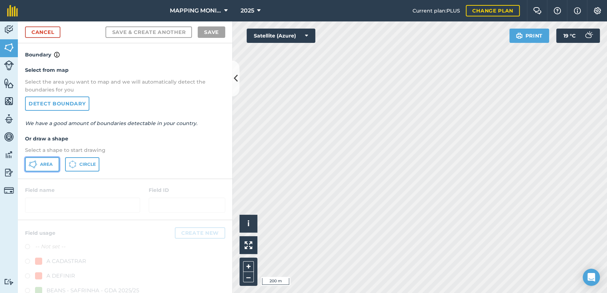
click at [43, 168] on button "Area" at bounding box center [42, 164] width 34 height 14
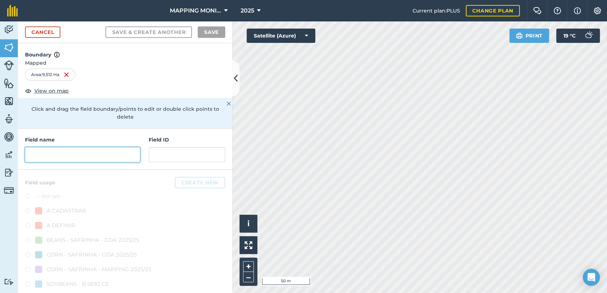
click at [60, 159] on input "text" at bounding box center [82, 154] width 115 height 15
paste input "PRIMAVERA DO LESTE/MT - [PERSON_NAME]"
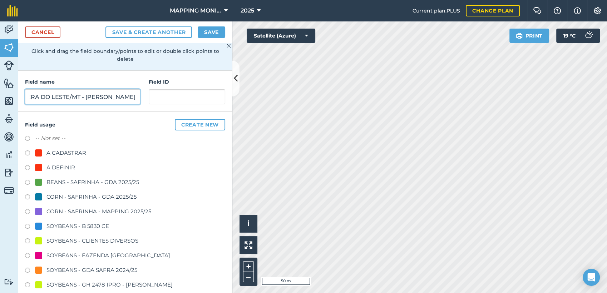
scroll to position [79, 0]
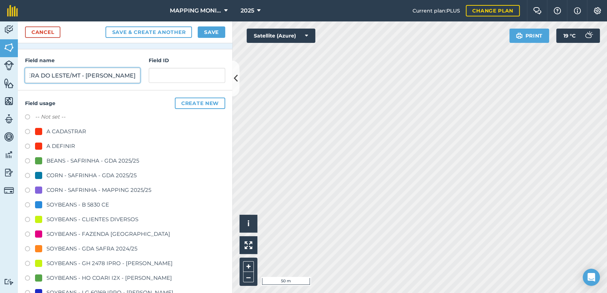
type input "PRIMAVERA DO LESTE/MT - [PERSON_NAME]"
click at [83, 221] on div "SOYBEANS - CLIENTES DIVERSOS" at bounding box center [92, 219] width 92 height 9
radio input "true"
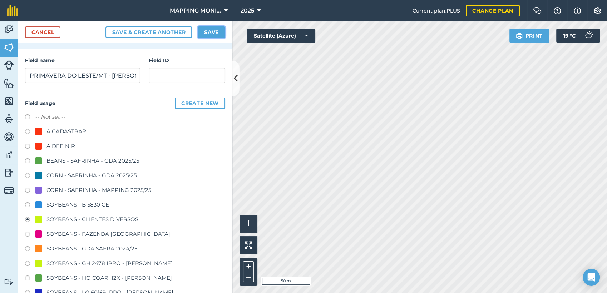
click at [205, 36] on button "Save" at bounding box center [212, 31] width 28 height 11
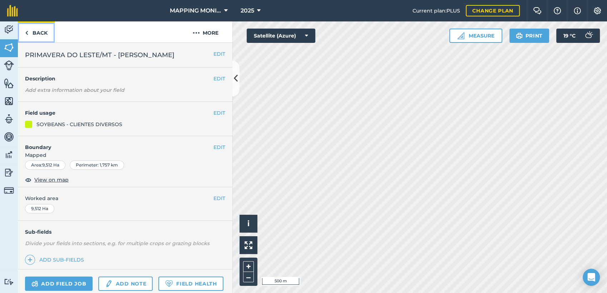
click at [46, 34] on link "Back" at bounding box center [36, 31] width 37 height 21
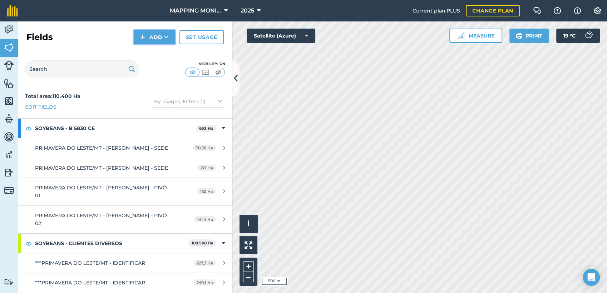
click at [172, 40] on button "Add" at bounding box center [154, 37] width 41 height 14
click at [160, 54] on link "Draw" at bounding box center [154, 53] width 39 height 16
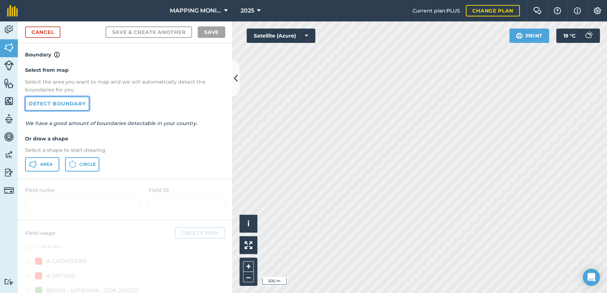
click at [68, 104] on link "Detect boundary" at bounding box center [57, 104] width 64 height 14
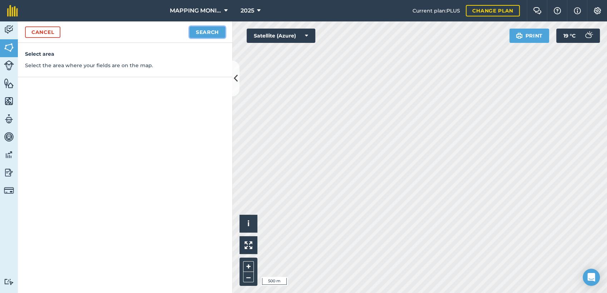
click at [199, 35] on button "Search" at bounding box center [207, 31] width 36 height 11
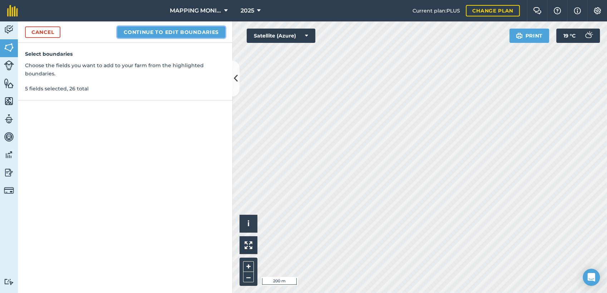
click at [217, 36] on button "Continue to edit boundaries" at bounding box center [171, 31] width 108 height 11
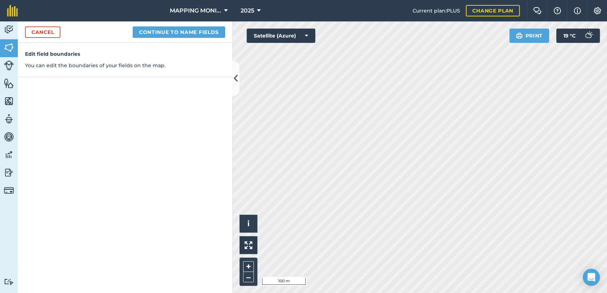
click at [368, 293] on html "MAPPING MONITORAMENTO AGRICOLA 2025 Current plan : PLUS Change plan Farm Chat H…" at bounding box center [303, 146] width 607 height 293
click at [197, 29] on button "Continue to name fields" at bounding box center [179, 31] width 93 height 11
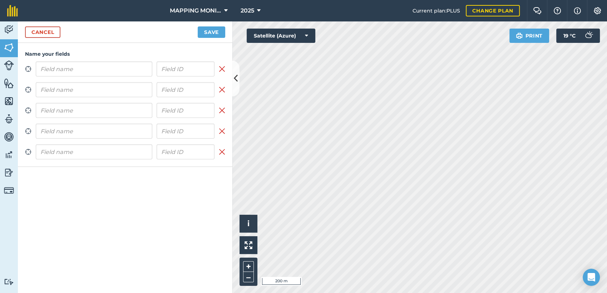
click at [116, 70] on input "text" at bounding box center [94, 68] width 117 height 15
type input "PRIMAVERA DO LESTE/MT - [PERSON_NAME]"
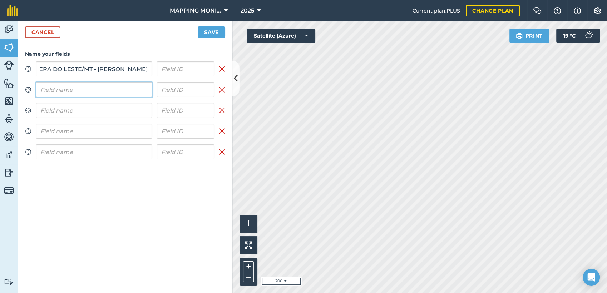
scroll to position [0, 0]
click at [109, 94] on input "text" at bounding box center [94, 89] width 117 height 15
paste input "PRIMAVERA DO LESTE/MT - [PERSON_NAME]"
type input "PRIMAVERA DO LESTE/MT - [PERSON_NAME]"
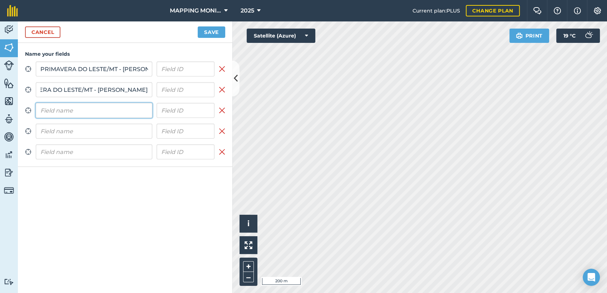
click at [106, 111] on input "text" at bounding box center [94, 110] width 117 height 15
paste input "PRIMAVERA DO LESTE/MT - [PERSON_NAME]"
type input "PRIMAVERA DO LESTE/MT - [PERSON_NAME]"
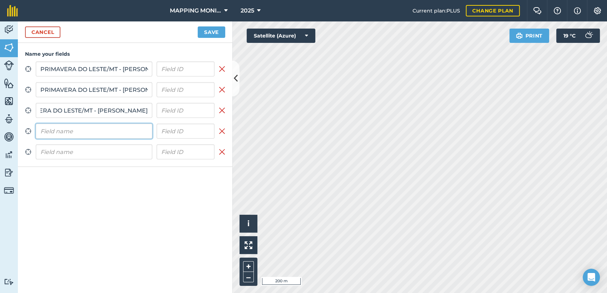
click at [108, 130] on input "text" at bounding box center [94, 131] width 117 height 15
paste input "PRIMAVERA DO LESTE/MT - [PERSON_NAME]"
type input "PRIMAVERA DO LESTE/MT - [PERSON_NAME]"
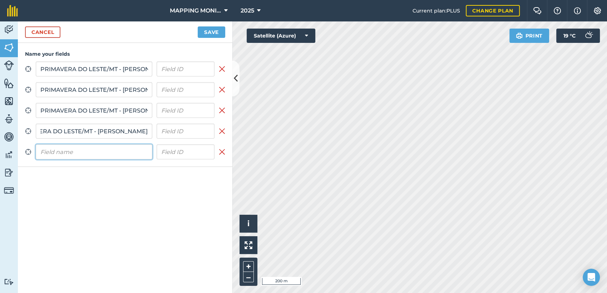
scroll to position [0, 0]
click at [114, 154] on input "text" at bounding box center [94, 151] width 117 height 15
paste input "PRIMAVERA DO LESTE/MT - [PERSON_NAME]"
type input "PRIMAVERA DO LESTE/MT - [PERSON_NAME]"
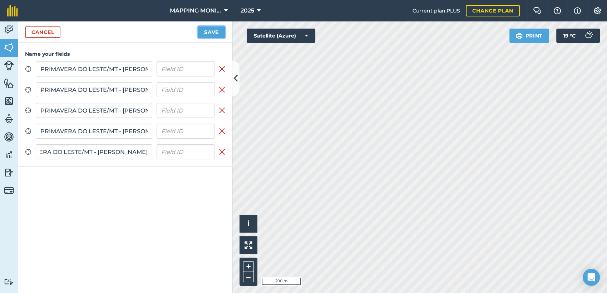
click at [217, 29] on button "Save" at bounding box center [212, 31] width 28 height 11
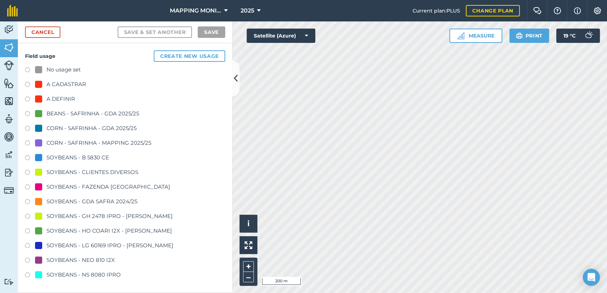
click at [101, 172] on div "SOYBEANS - CLIENTES DIVERSOS" at bounding box center [92, 172] width 92 height 9
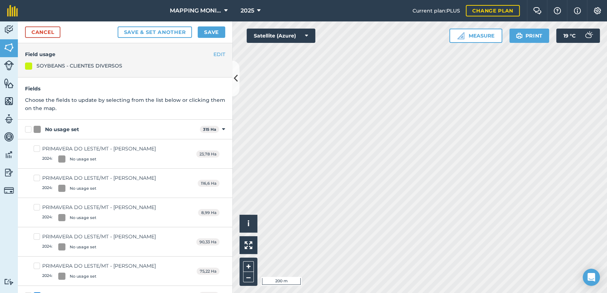
click at [50, 132] on div "No usage set" at bounding box center [62, 130] width 34 height 8
click at [30, 130] on input "No usage set" at bounding box center [27, 128] width 5 height 5
checkbox input "true"
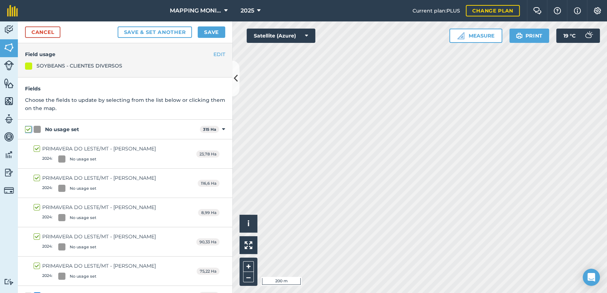
checkbox input "true"
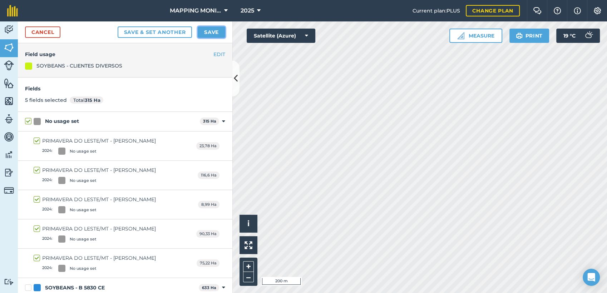
click at [217, 30] on button "Save" at bounding box center [212, 31] width 28 height 11
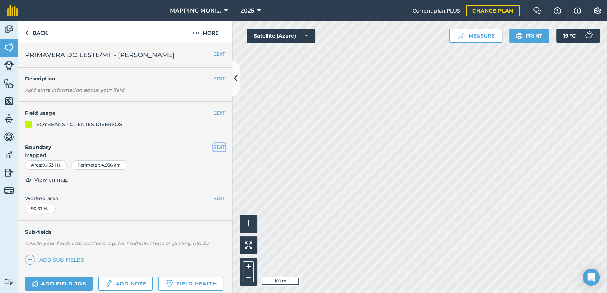
click at [213, 151] on button "EDIT" at bounding box center [219, 147] width 12 height 8
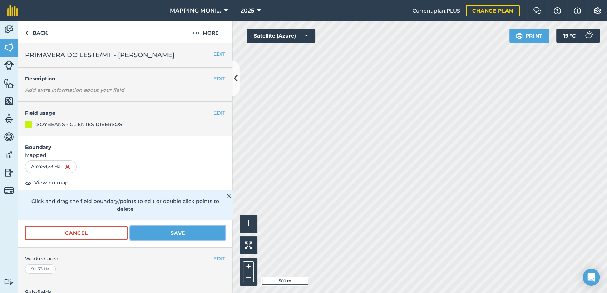
click at [194, 240] on button "Save" at bounding box center [177, 233] width 95 height 14
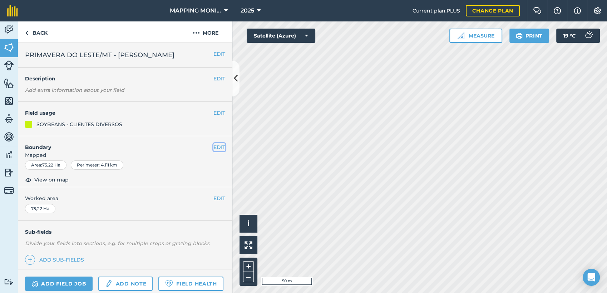
click at [215, 151] on button "EDIT" at bounding box center [219, 147] width 12 height 8
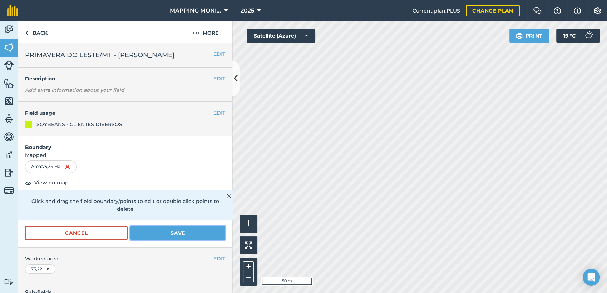
drag, startPoint x: 206, startPoint y: 239, endPoint x: 216, endPoint y: 241, distance: 10.2
click at [207, 239] on button "Save" at bounding box center [177, 233] width 95 height 14
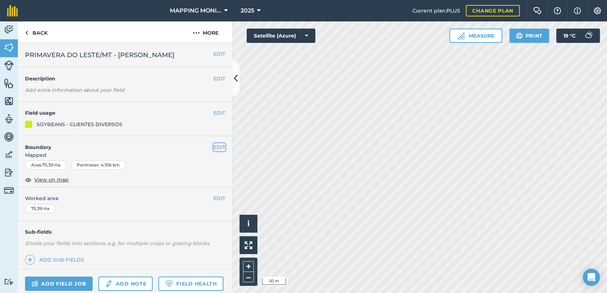
click at [214, 151] on button "EDIT" at bounding box center [219, 147] width 12 height 8
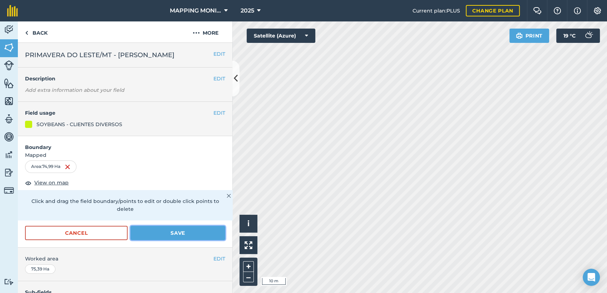
click at [194, 240] on button "Save" at bounding box center [177, 233] width 95 height 14
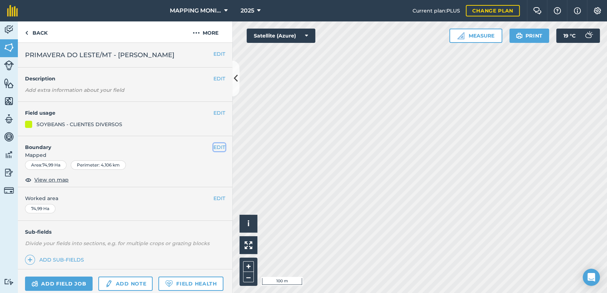
click at [214, 151] on button "EDIT" at bounding box center [219, 147] width 12 height 8
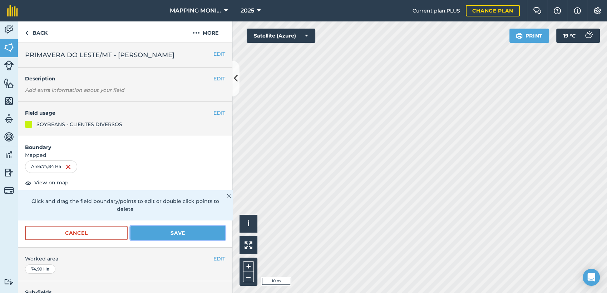
click at [313, 144] on div "Activity Fields Livestock Features Maps Team Vehicles Data Reporting Billing Tu…" at bounding box center [303, 157] width 607 height 272
click at [171, 240] on button "Save" at bounding box center [177, 233] width 95 height 14
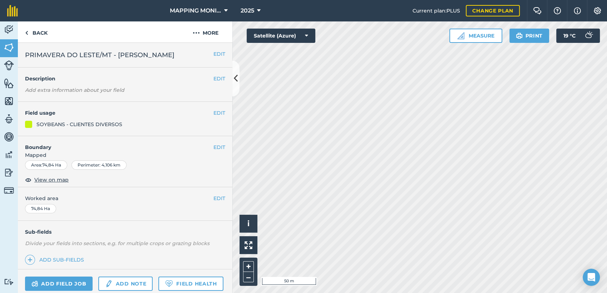
click at [206, 151] on h4 "Boundary" at bounding box center [116, 143] width 196 height 15
click at [213, 151] on button "EDIT" at bounding box center [219, 147] width 12 height 8
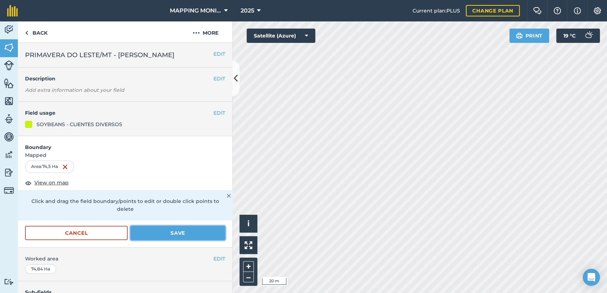
click at [185, 238] on button "Save" at bounding box center [177, 233] width 95 height 14
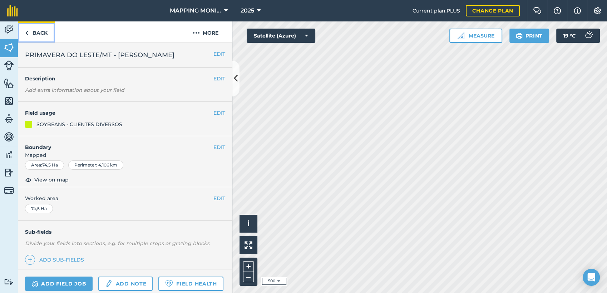
click at [37, 36] on link "Back" at bounding box center [36, 31] width 37 height 21
click at [39, 32] on link "Back" at bounding box center [36, 31] width 37 height 21
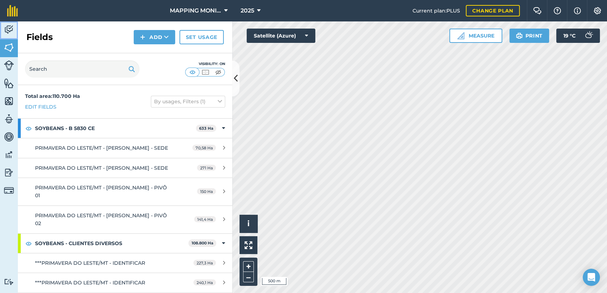
click at [4, 33] on img at bounding box center [9, 29] width 10 height 11
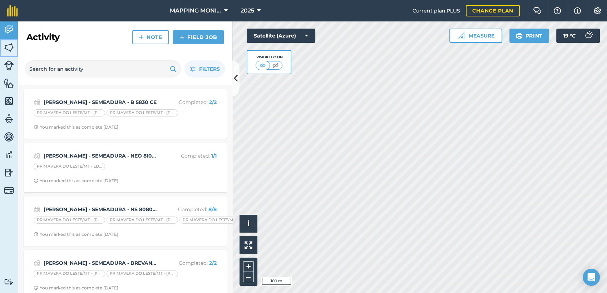
click at [11, 49] on img at bounding box center [9, 47] width 10 height 11
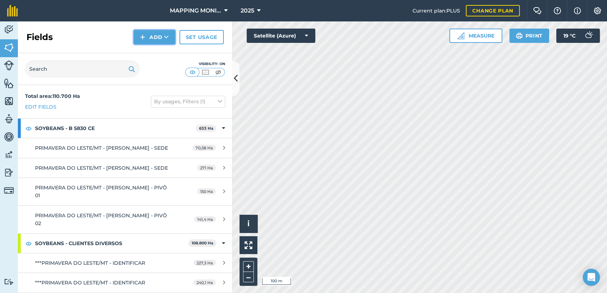
click at [155, 41] on button "Add" at bounding box center [154, 37] width 41 height 14
click at [165, 52] on link "Draw" at bounding box center [154, 53] width 39 height 16
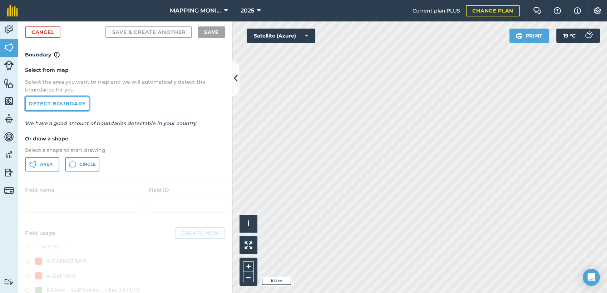
click at [69, 105] on link "Detect boundary" at bounding box center [57, 104] width 64 height 14
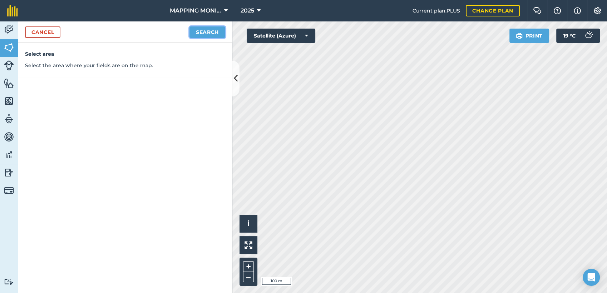
click at [214, 36] on button "Search" at bounding box center [207, 31] width 36 height 11
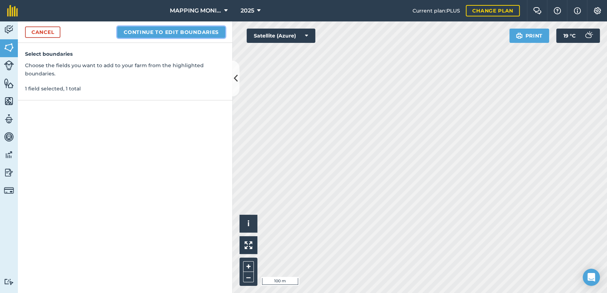
click at [156, 36] on button "Continue to edit boundaries" at bounding box center [171, 31] width 108 height 11
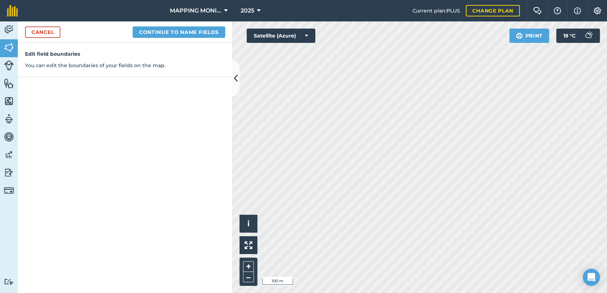
click at [212, 38] on div "Cancel Continue to name fields" at bounding box center [125, 31] width 214 height 21
click at [212, 32] on button "Continue to name fields" at bounding box center [179, 31] width 93 height 11
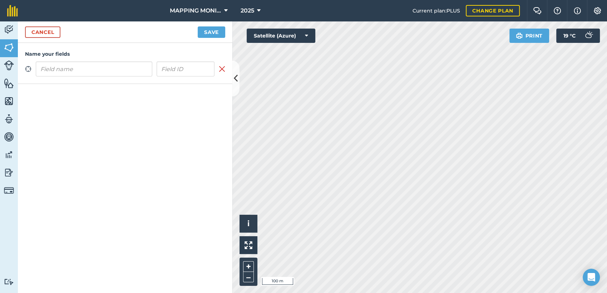
drag, startPoint x: 83, startPoint y: 66, endPoint x: 83, endPoint y: 62, distance: 3.9
click at [83, 62] on input "text" at bounding box center [94, 68] width 117 height 15
type input "PRIMAVERA DO LESTE/MT - [PERSON_NAME]"
click at [204, 31] on button "Save" at bounding box center [212, 31] width 28 height 11
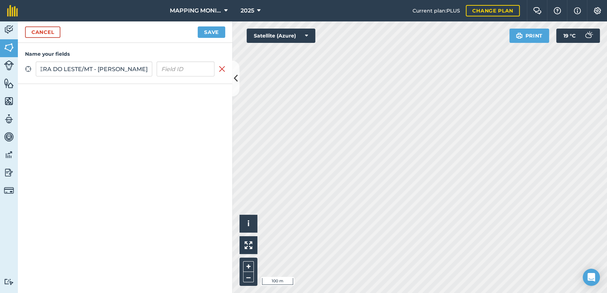
scroll to position [0, 0]
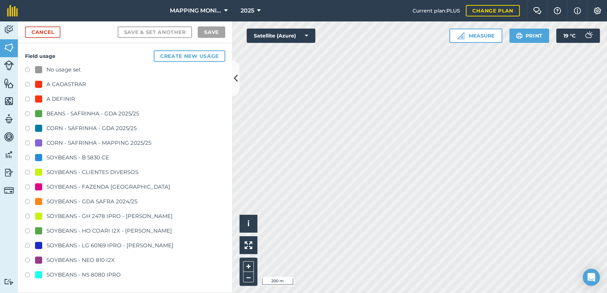
click at [65, 170] on div "SOYBEANS - CLIENTES DIVERSOS" at bounding box center [92, 172] width 92 height 9
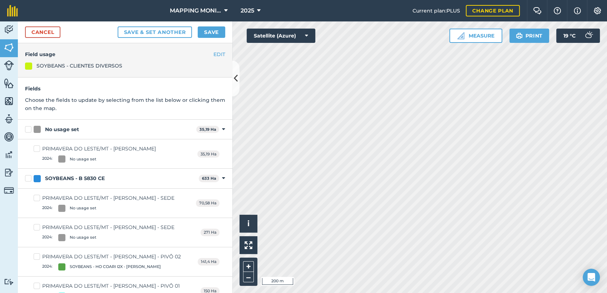
click at [78, 148] on div "PRIMAVERA DO LESTE/MT - [PERSON_NAME]" at bounding box center [99, 149] width 114 height 8
click at [38, 148] on input "PRIMAVERA DO LESTE/MT - [PERSON_NAME] - LUCIANA 2024 : No usage set" at bounding box center [36, 147] width 5 height 5
checkbox input "true"
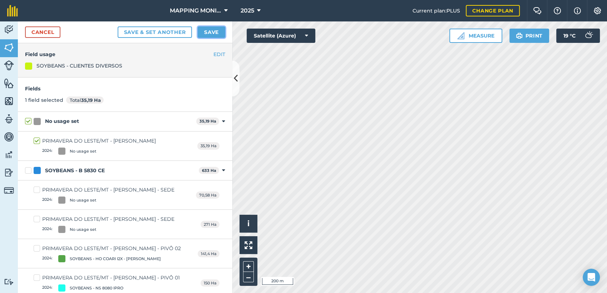
drag, startPoint x: 220, startPoint y: 31, endPoint x: 231, endPoint y: 39, distance: 13.5
click at [219, 34] on button "Save" at bounding box center [212, 31] width 28 height 11
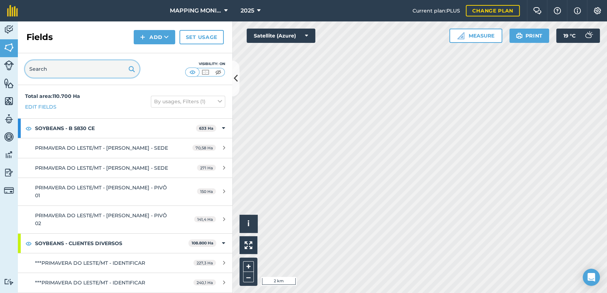
click at [65, 73] on input "text" at bounding box center [82, 68] width 114 height 17
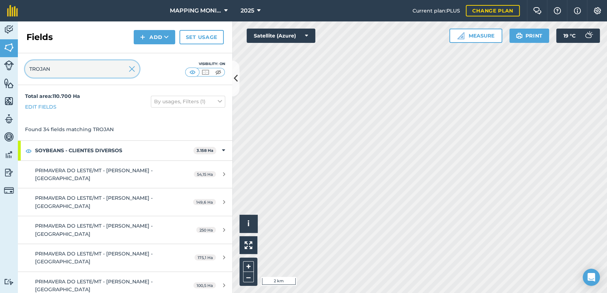
type input "TROJAN"
click at [134, 67] on img at bounding box center [132, 69] width 6 height 9
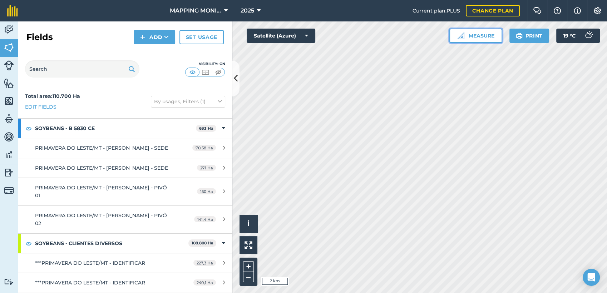
click at [493, 38] on button "Measure" at bounding box center [475, 36] width 53 height 14
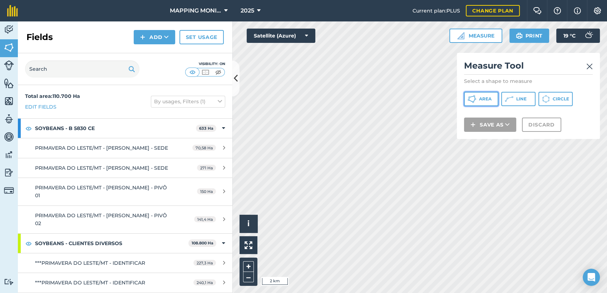
click at [480, 102] on button "Area" at bounding box center [481, 99] width 34 height 14
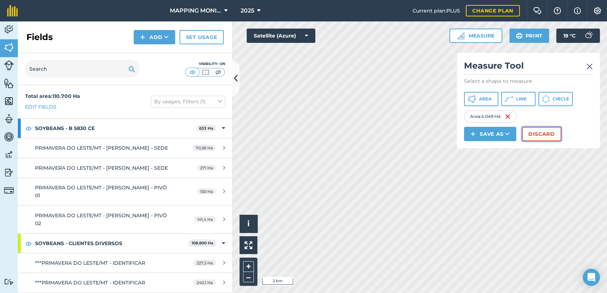
click at [539, 132] on button "Discard" at bounding box center [541, 134] width 39 height 14
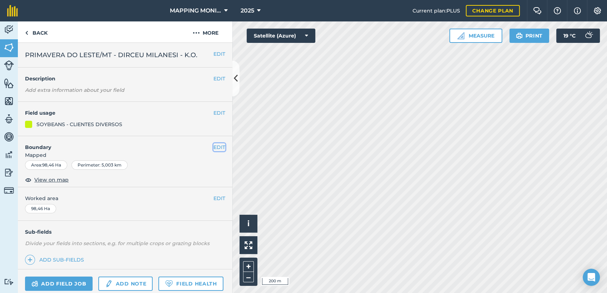
click at [217, 146] on button "EDIT" at bounding box center [219, 147] width 12 height 8
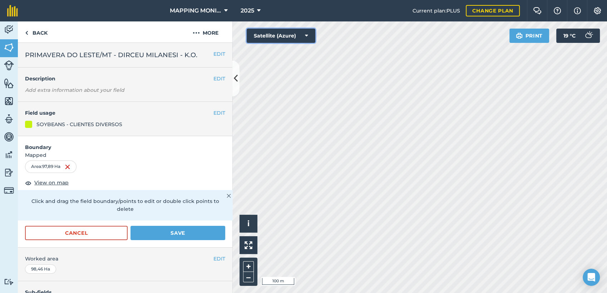
click at [305, 38] on icon at bounding box center [306, 35] width 3 height 7
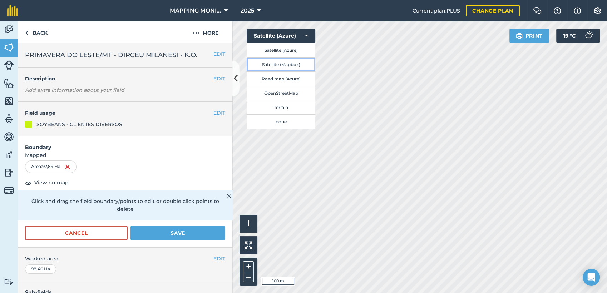
click at [298, 62] on button "Satellite (Mapbox)" at bounding box center [281, 64] width 69 height 14
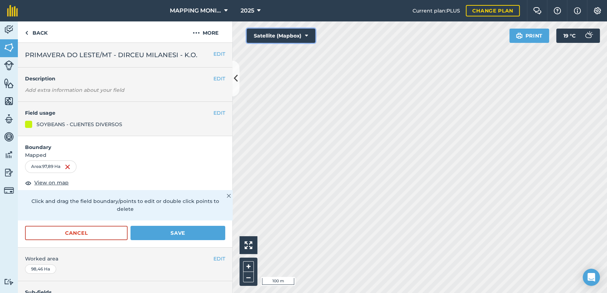
click at [301, 35] on button "Satellite (Mapbox)" at bounding box center [281, 36] width 69 height 14
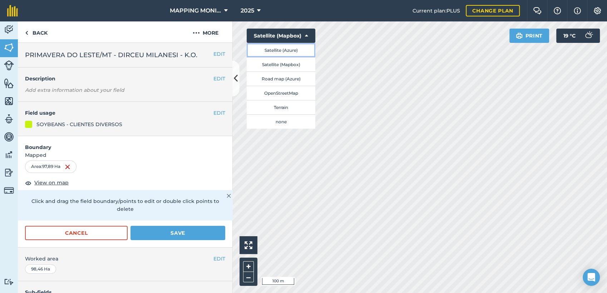
click at [301, 48] on button "Satellite (Azure)" at bounding box center [281, 50] width 69 height 14
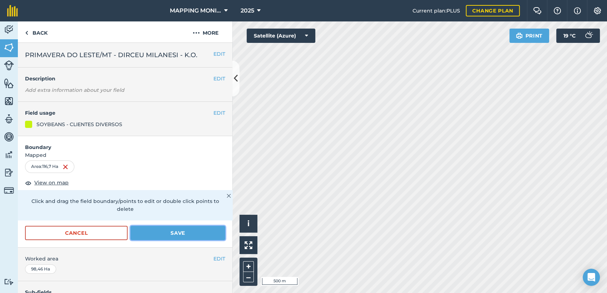
drag, startPoint x: 176, startPoint y: 231, endPoint x: 180, endPoint y: 227, distance: 5.9
click at [176, 231] on button "Save" at bounding box center [177, 233] width 95 height 14
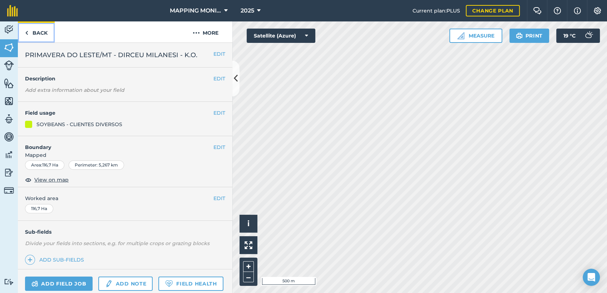
click at [45, 34] on link "Back" at bounding box center [36, 31] width 37 height 21
click at [213, 144] on button "EDIT" at bounding box center [219, 147] width 12 height 8
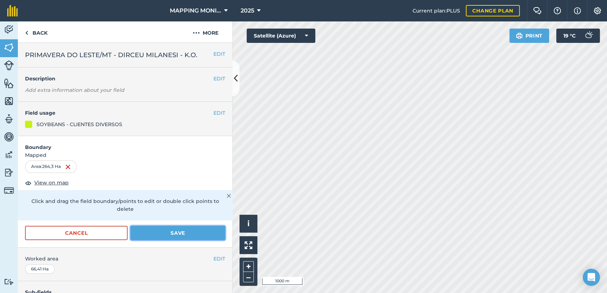
click at [190, 227] on button "Save" at bounding box center [177, 233] width 95 height 14
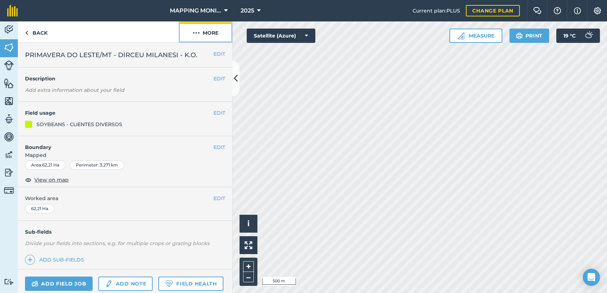
click at [207, 34] on button "More" at bounding box center [206, 31] width 54 height 21
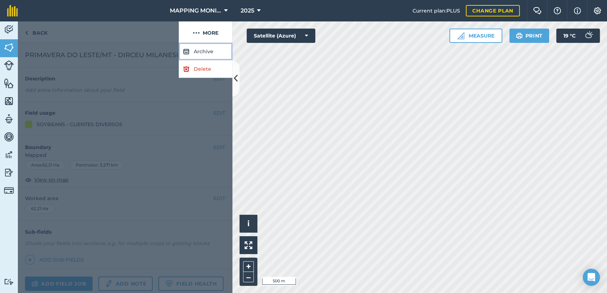
click at [210, 56] on button "Archive" at bounding box center [206, 52] width 54 height 18
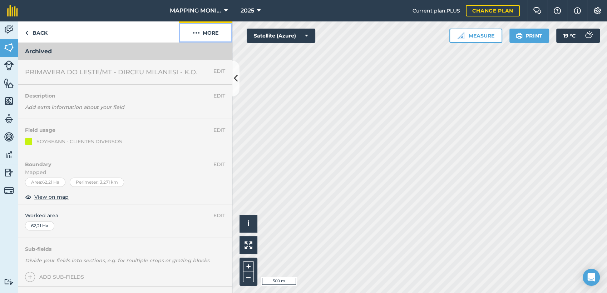
click at [210, 32] on button "More" at bounding box center [206, 31] width 54 height 21
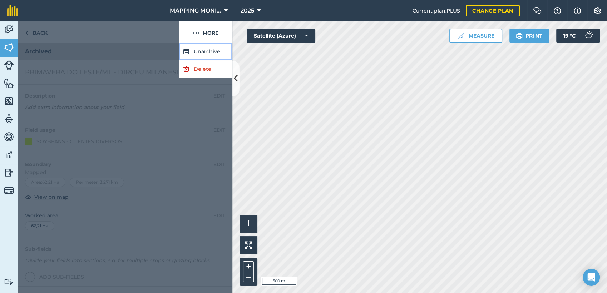
click at [204, 54] on button "Unarchive" at bounding box center [206, 52] width 54 height 18
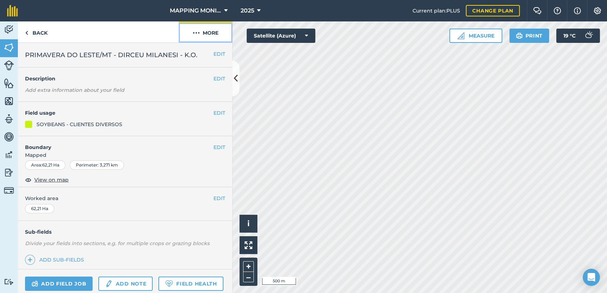
click at [210, 34] on button "More" at bounding box center [206, 31] width 54 height 21
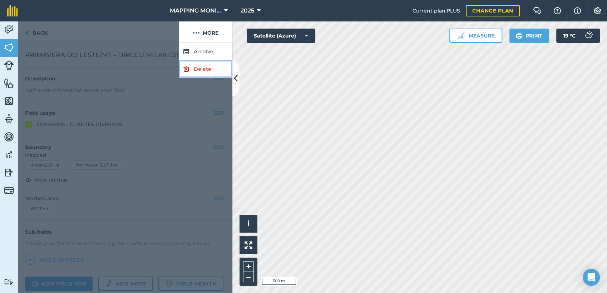
click at [214, 70] on link "Delete" at bounding box center [206, 69] width 54 height 18
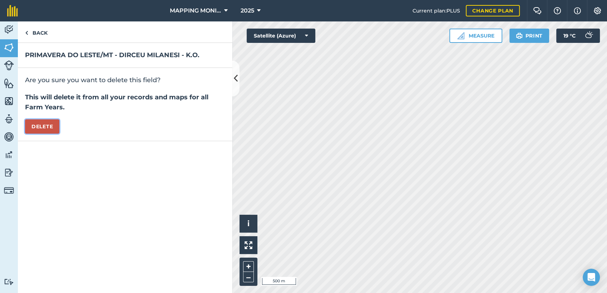
click at [39, 122] on button "Delete" at bounding box center [42, 126] width 34 height 14
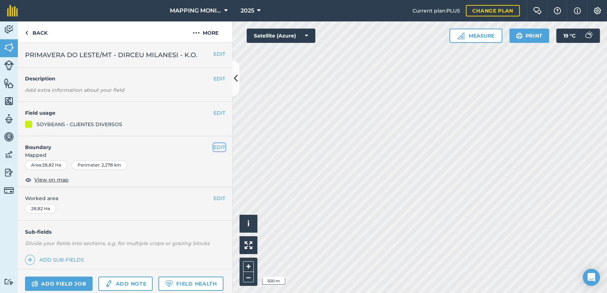
click at [216, 147] on button "EDIT" at bounding box center [219, 147] width 12 height 8
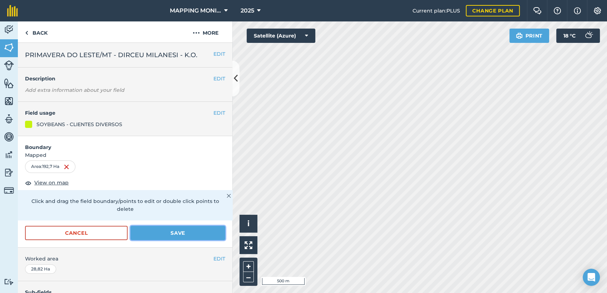
click at [163, 232] on button "Save" at bounding box center [177, 233] width 95 height 14
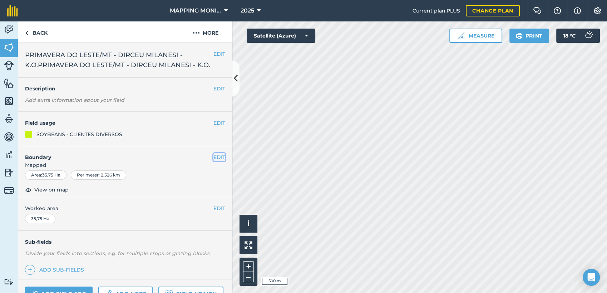
click at [213, 161] on button "EDIT" at bounding box center [219, 157] width 12 height 8
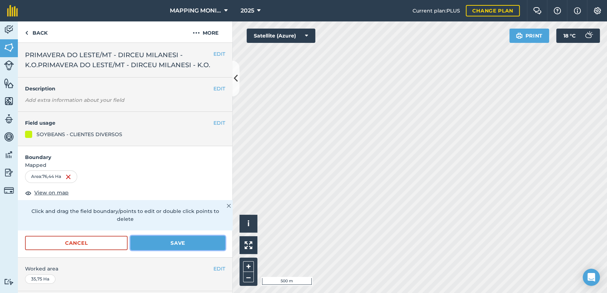
click at [183, 249] on button "Save" at bounding box center [177, 243] width 95 height 14
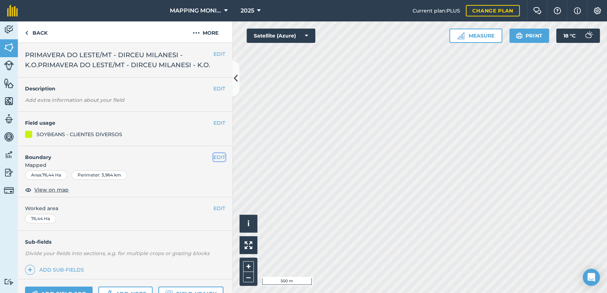
click at [213, 161] on button "EDIT" at bounding box center [219, 157] width 12 height 8
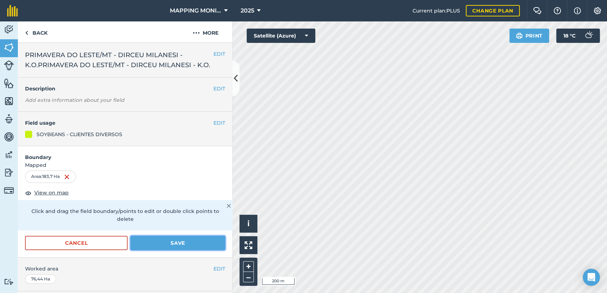
click at [162, 250] on button "Save" at bounding box center [177, 243] width 95 height 14
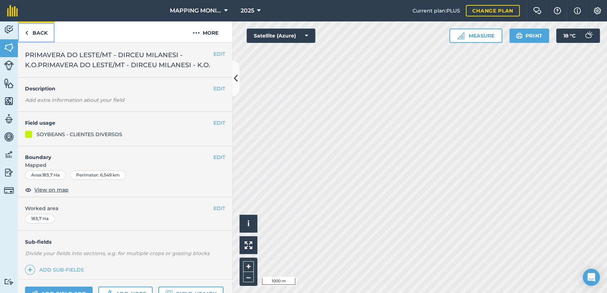
click at [41, 34] on link "Back" at bounding box center [36, 31] width 37 height 21
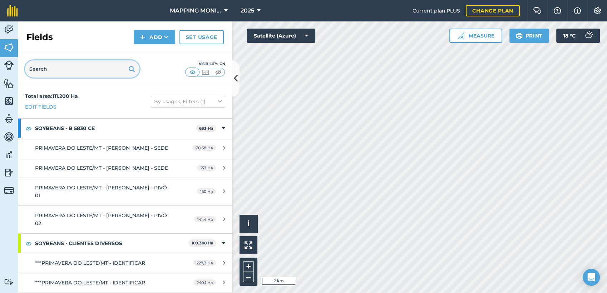
click at [98, 70] on input "text" at bounding box center [82, 68] width 114 height 17
paste input "PRIMAVERA DO LESTE/MT - [PERSON_NAME]"
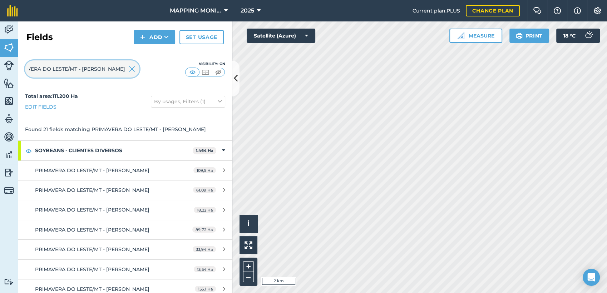
click at [136, 72] on input "PRIMAVERA DO LESTE/MT - [PERSON_NAME]" at bounding box center [82, 68] width 114 height 17
type input "PRIMAVERA DO LESTE/MT - [PERSON_NAME]"
click at [129, 70] on img at bounding box center [132, 69] width 6 height 9
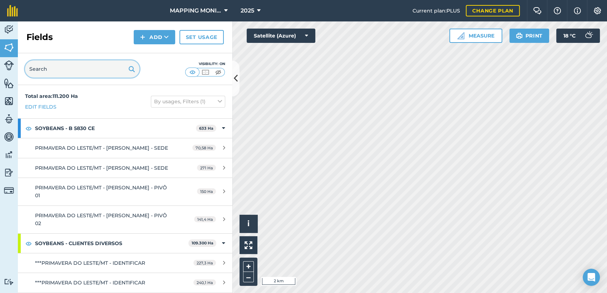
click at [93, 70] on input "text" at bounding box center [82, 68] width 114 height 17
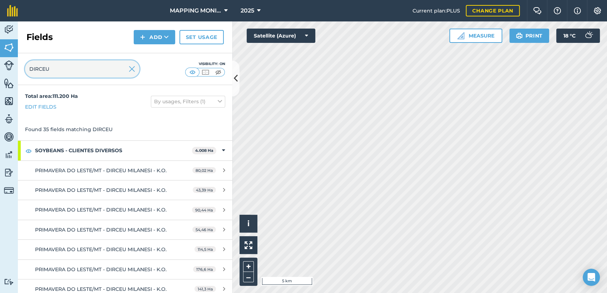
type input "DIRCEU"
click at [132, 67] on img at bounding box center [132, 69] width 6 height 9
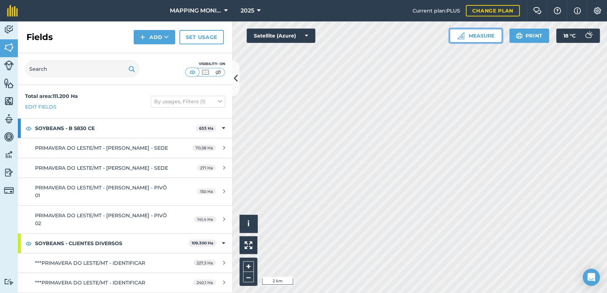
click at [494, 38] on button "Measure" at bounding box center [475, 36] width 53 height 14
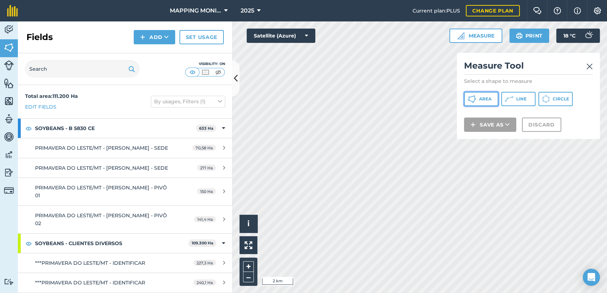
click at [481, 105] on button "Area" at bounding box center [481, 99] width 34 height 14
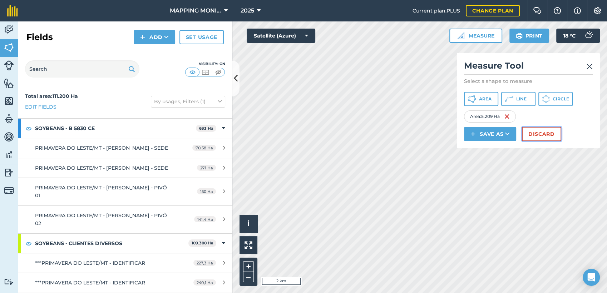
click at [538, 135] on button "Discard" at bounding box center [541, 134] width 39 height 14
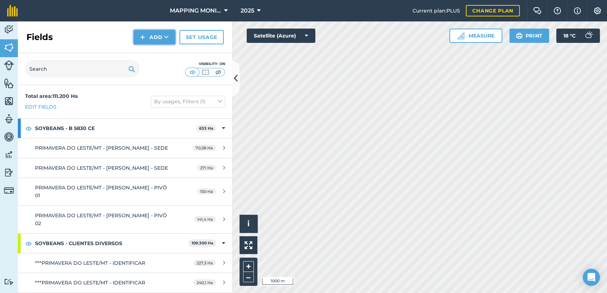
click at [169, 36] on button "Add" at bounding box center [154, 37] width 41 height 14
click at [154, 53] on link "Draw" at bounding box center [154, 53] width 39 height 16
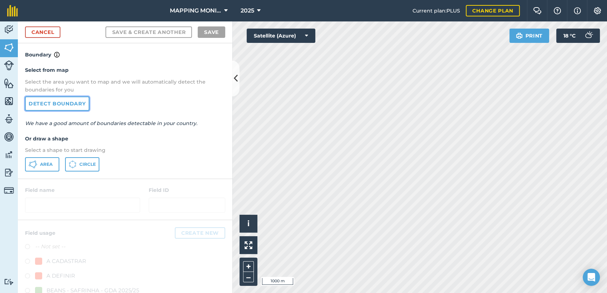
click at [66, 104] on link "Detect boundary" at bounding box center [57, 104] width 64 height 14
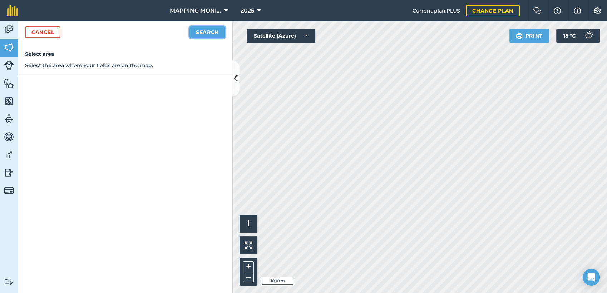
drag, startPoint x: 199, startPoint y: 30, endPoint x: 231, endPoint y: 38, distance: 32.2
click at [200, 30] on button "Search" at bounding box center [207, 31] width 36 height 11
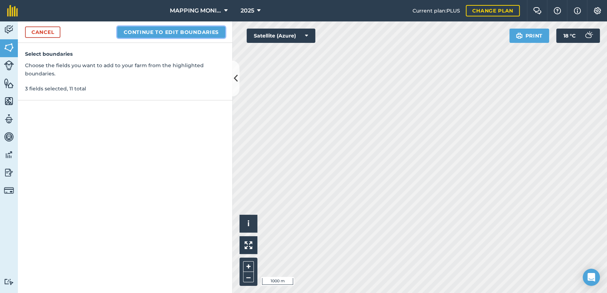
drag, startPoint x: 154, startPoint y: 36, endPoint x: 157, endPoint y: 40, distance: 4.4
click at [155, 38] on div "Cancel Continue to edit boundaries" at bounding box center [125, 31] width 214 height 21
click at [179, 33] on button "Continue to edit boundaries" at bounding box center [171, 31] width 108 height 11
click at [194, 34] on button "Continue to name fields" at bounding box center [179, 31] width 93 height 11
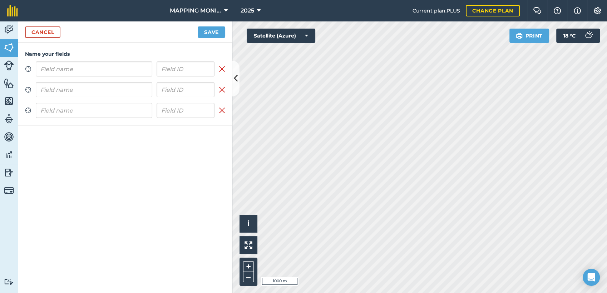
click at [72, 74] on input "text" at bounding box center [94, 68] width 117 height 15
type input "PRIMAVERA DO LESTE/MT - [PERSON_NAME] - [GEOGRAPHIC_DATA]"
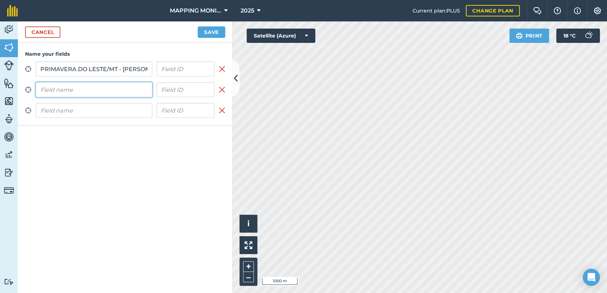
paste input "PRIMAVERA DO LESTE/MT - [PERSON_NAME] - [GEOGRAPHIC_DATA]"
type input "PRIMAVERA DO LESTE/MT - [PERSON_NAME] - [GEOGRAPHIC_DATA]"
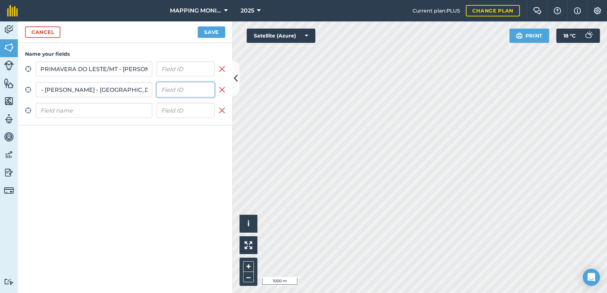
scroll to position [0, 0]
paste input "PRIMAVERA DO LESTE/MT - [PERSON_NAME] - [GEOGRAPHIC_DATA]"
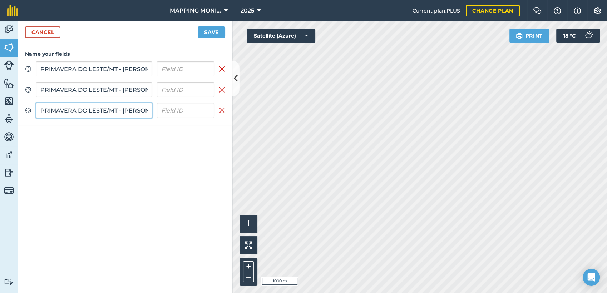
scroll to position [0, 78]
type input "PRIMAVERA DO LESTE/MT - [PERSON_NAME] - [GEOGRAPHIC_DATA]"
click at [212, 30] on button "Save" at bounding box center [212, 31] width 28 height 11
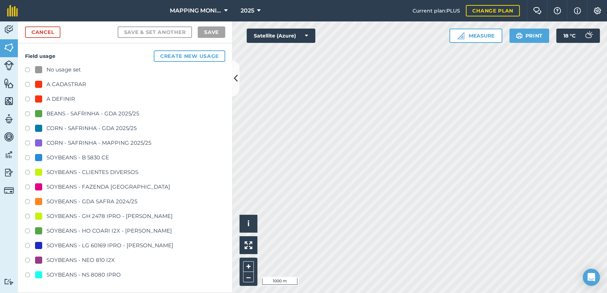
click at [110, 172] on div "SOYBEANS - CLIENTES DIVERSOS" at bounding box center [92, 172] width 92 height 9
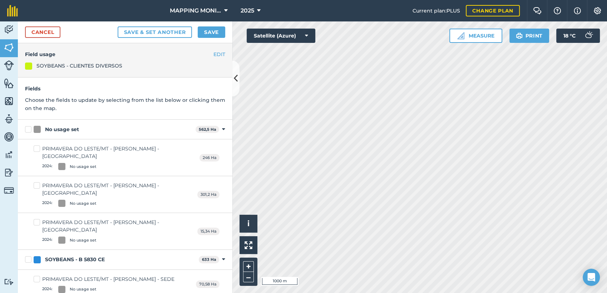
click at [68, 133] on div "No usage set" at bounding box center [62, 130] width 34 height 8
click at [30, 130] on input "No usage set" at bounding box center [27, 128] width 5 height 5
checkbox input "true"
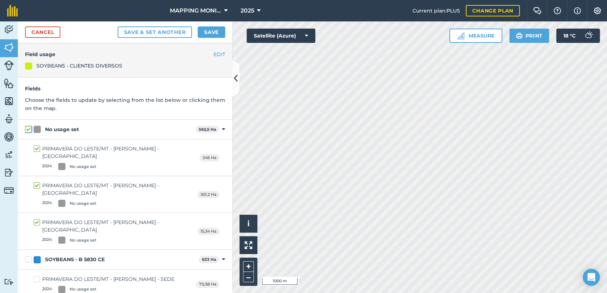
checkbox input "true"
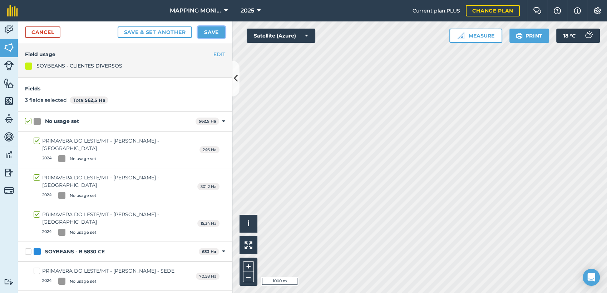
click at [218, 31] on button "Save" at bounding box center [212, 31] width 28 height 11
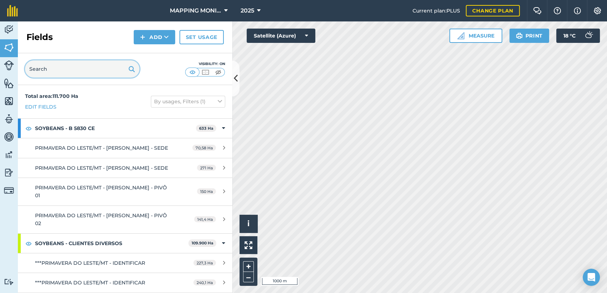
click at [46, 68] on input "text" at bounding box center [82, 68] width 114 height 17
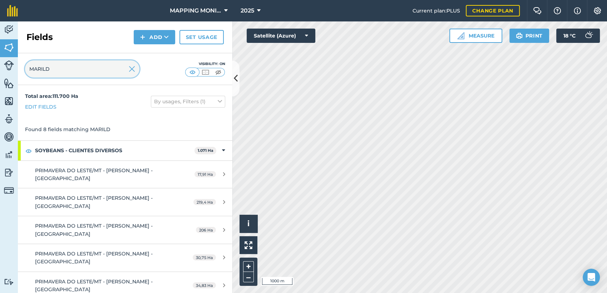
type input "MARILD"
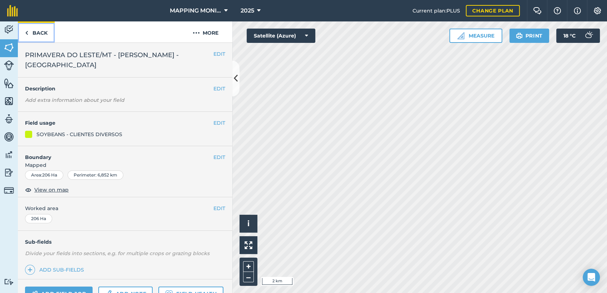
click at [40, 37] on link "Back" at bounding box center [36, 31] width 37 height 21
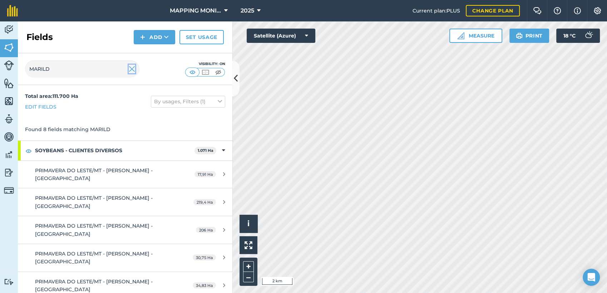
click at [129, 70] on img at bounding box center [132, 69] width 6 height 9
